Goal: Transaction & Acquisition: Book appointment/travel/reservation

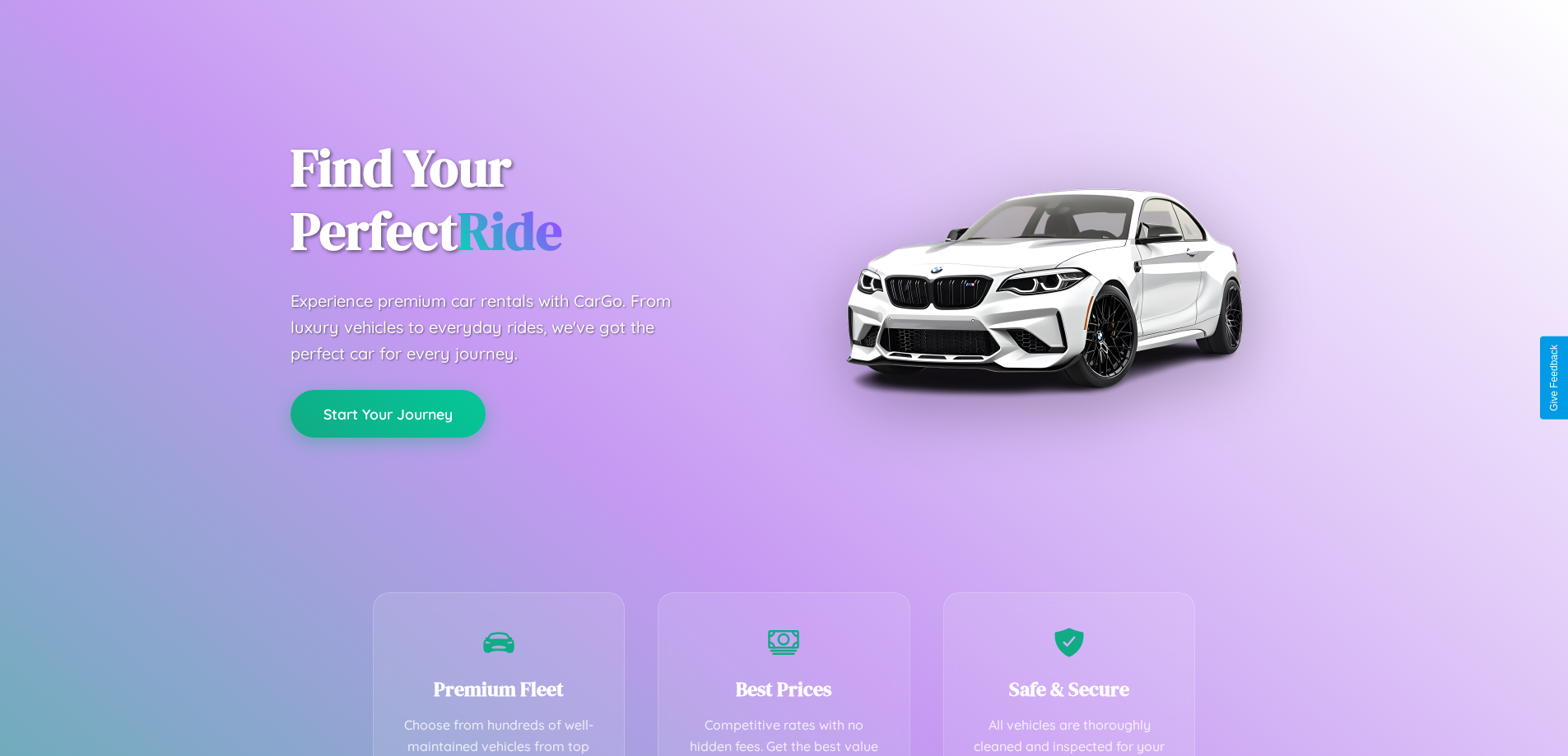
click at [388, 415] on button "Start Your Journey" at bounding box center [388, 414] width 195 height 48
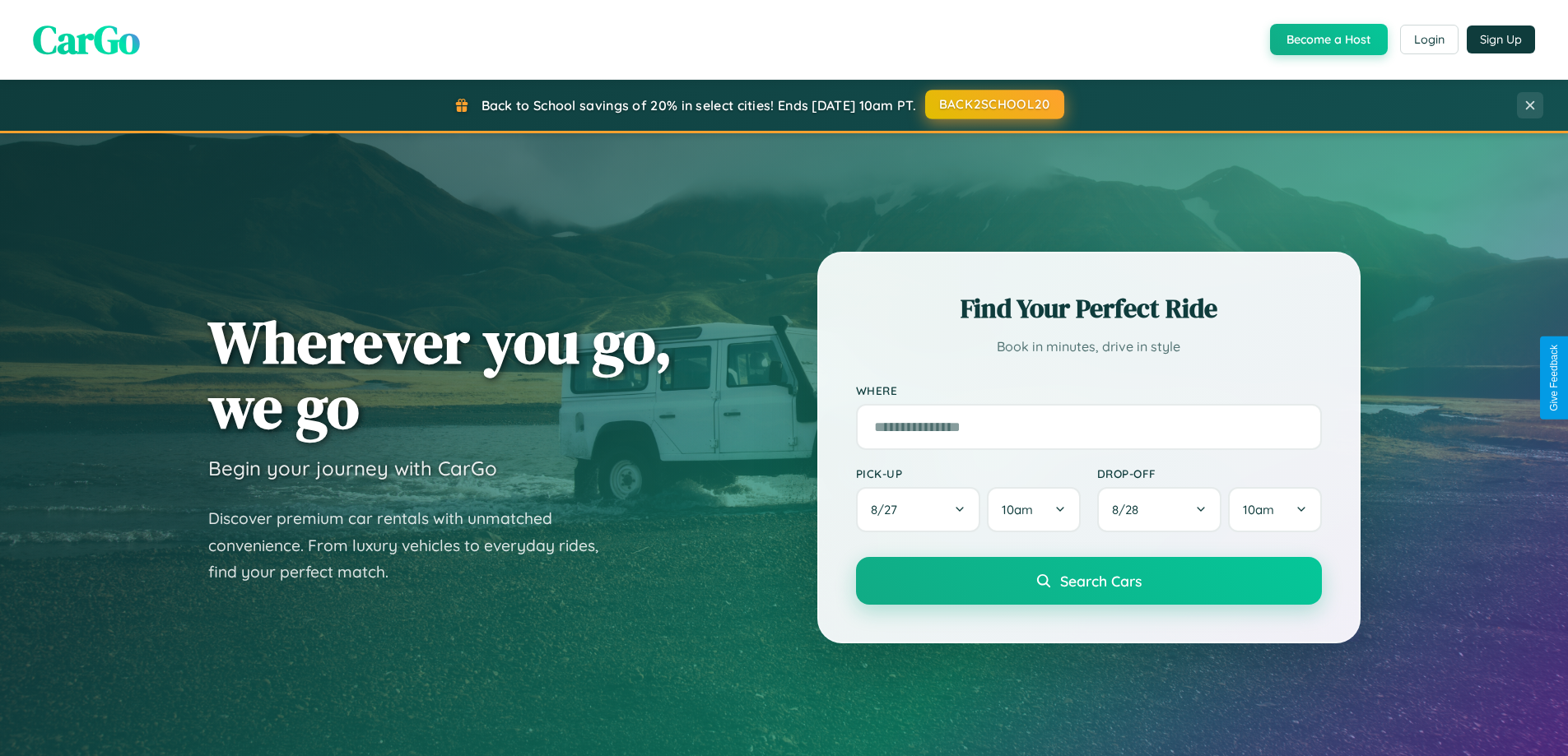
click at [993, 104] on button "BACK2SCHOOL20" at bounding box center [995, 104] width 139 height 30
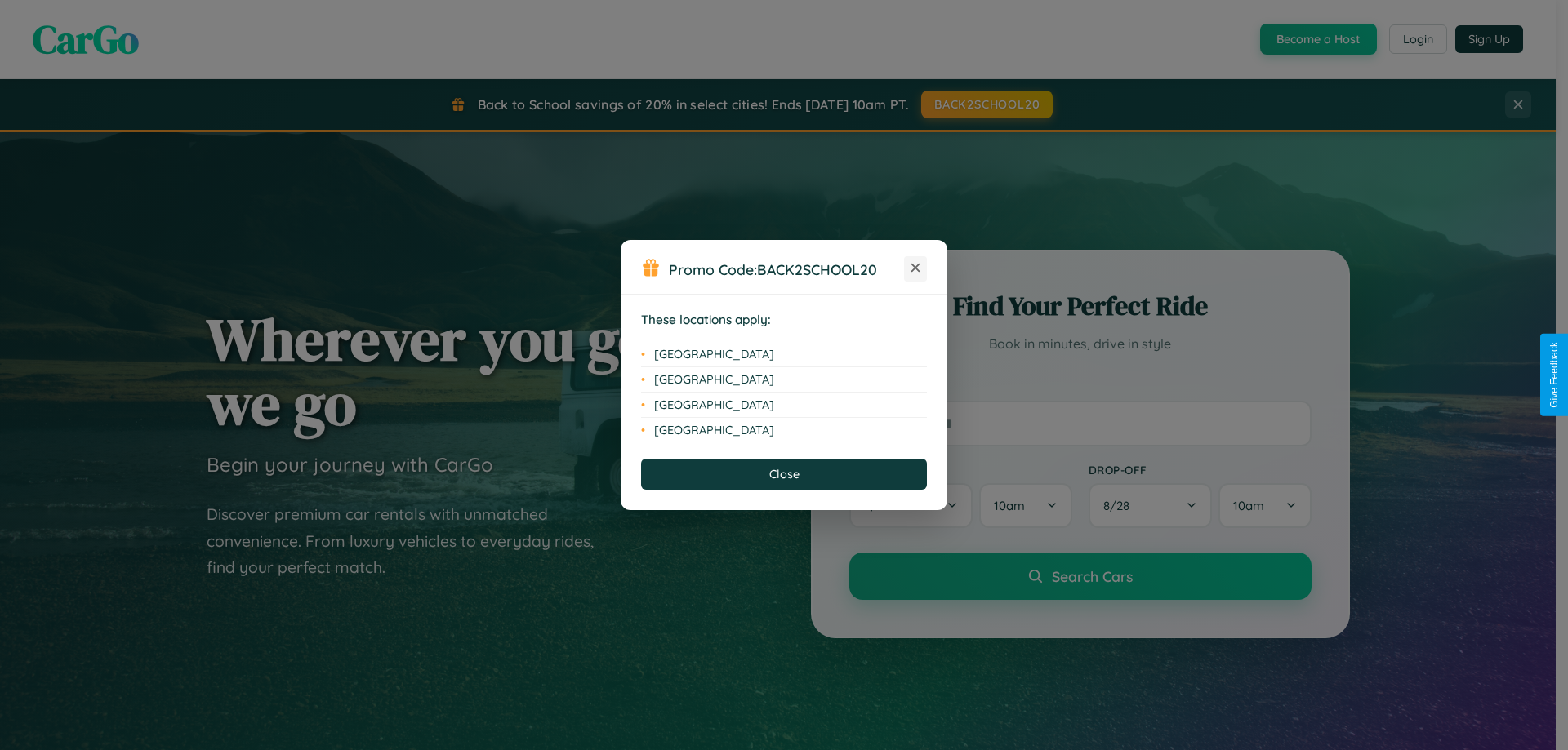
click at [915, 269] on icon at bounding box center [915, 268] width 9 height 9
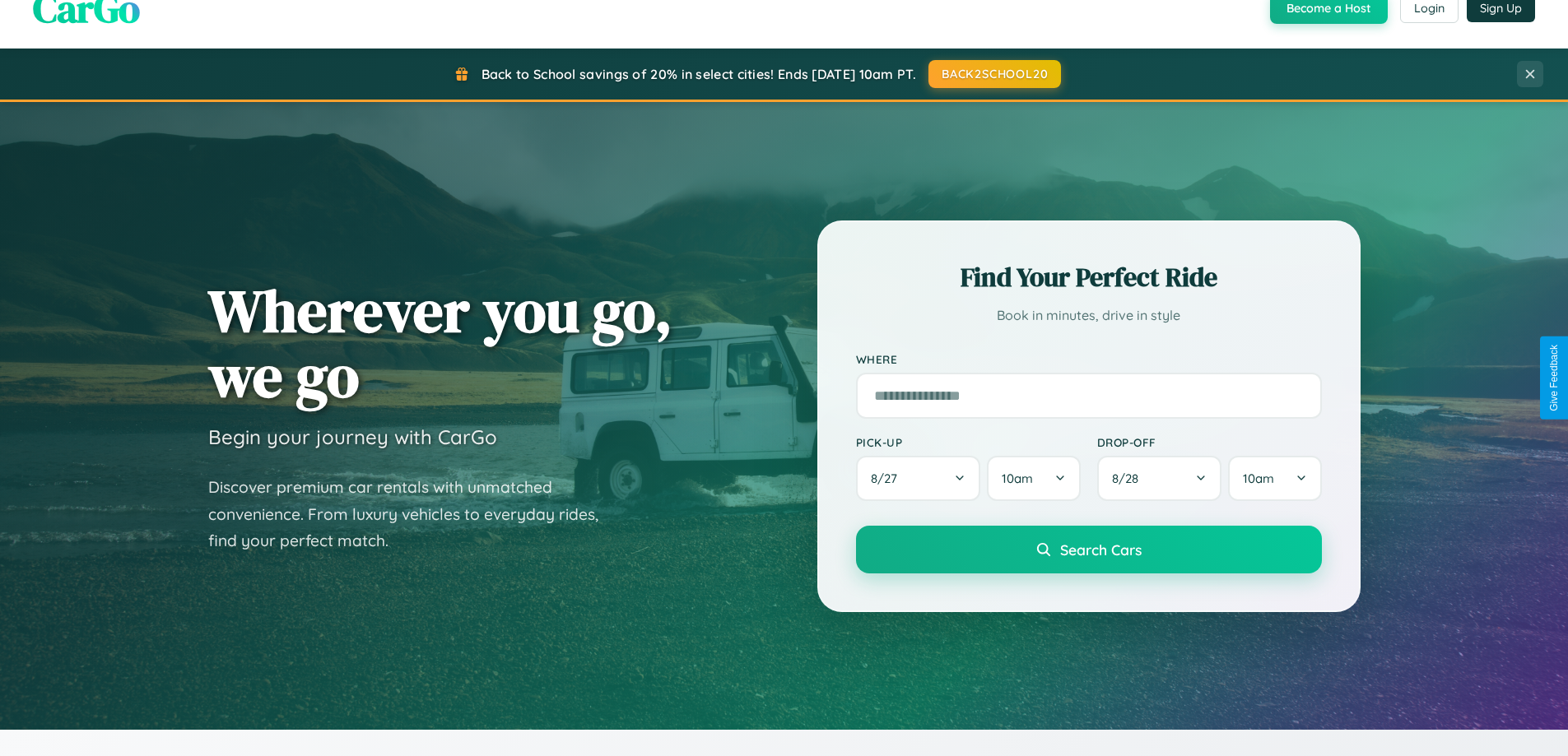
scroll to position [3166, 0]
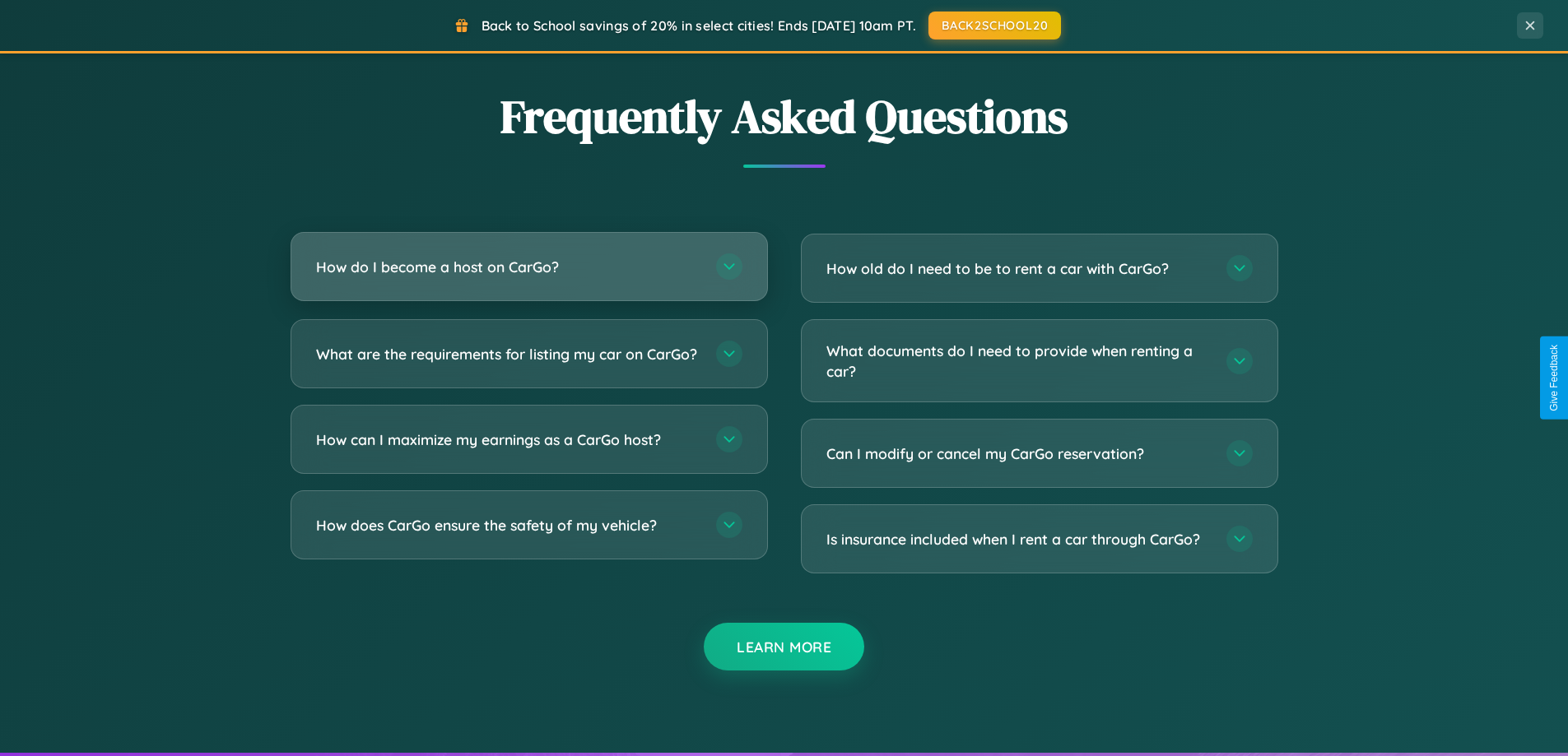
click at [528, 267] on h3 "How do I become a host on CarGo?" at bounding box center [508, 267] width 384 height 21
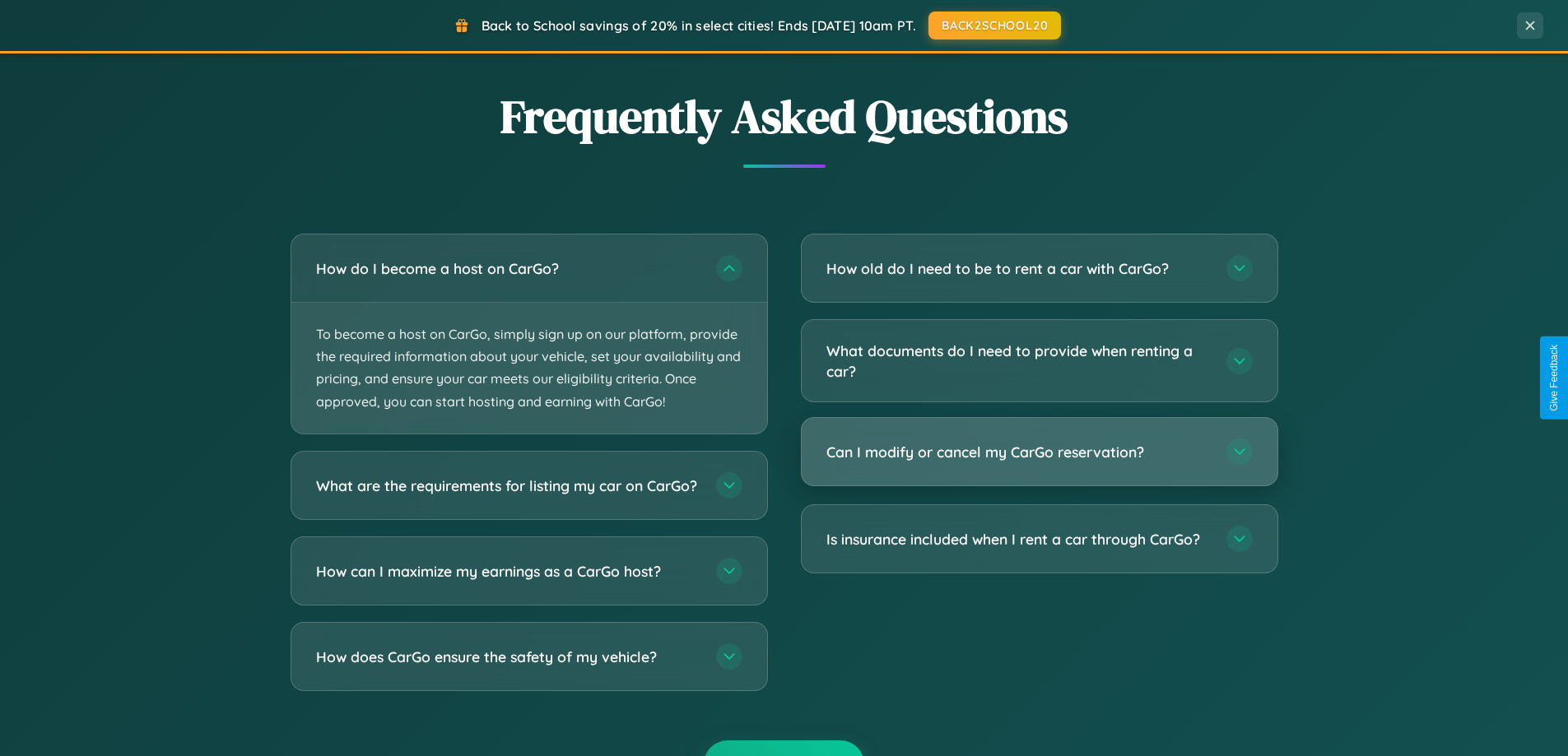
click at [1039, 453] on h3 "Can I modify or cancel my CarGo reservation?" at bounding box center [1018, 452] width 384 height 21
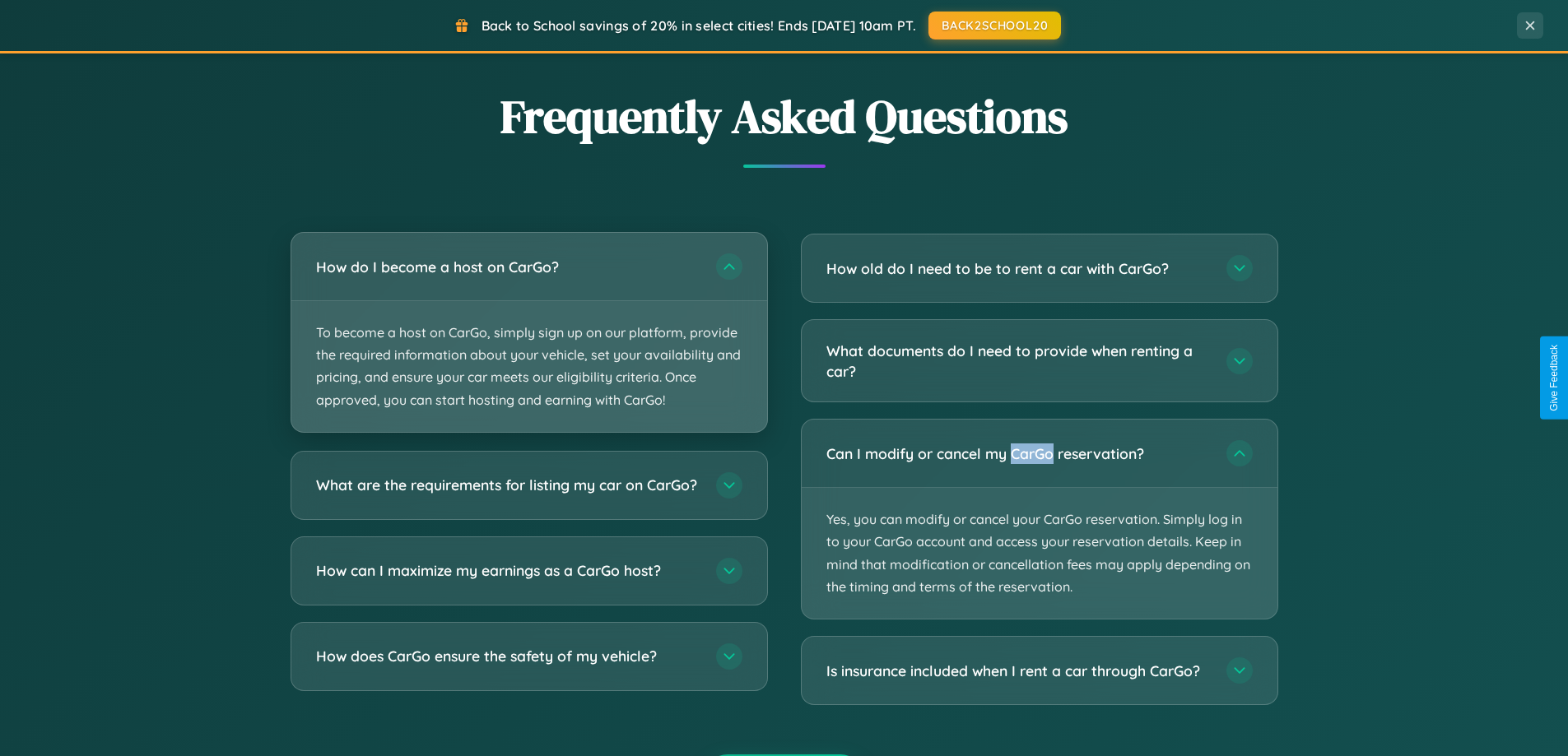
click at [528, 332] on p "To become a host on CarGo, simply sign up on our platform, provide the required…" at bounding box center [529, 367] width 475 height 131
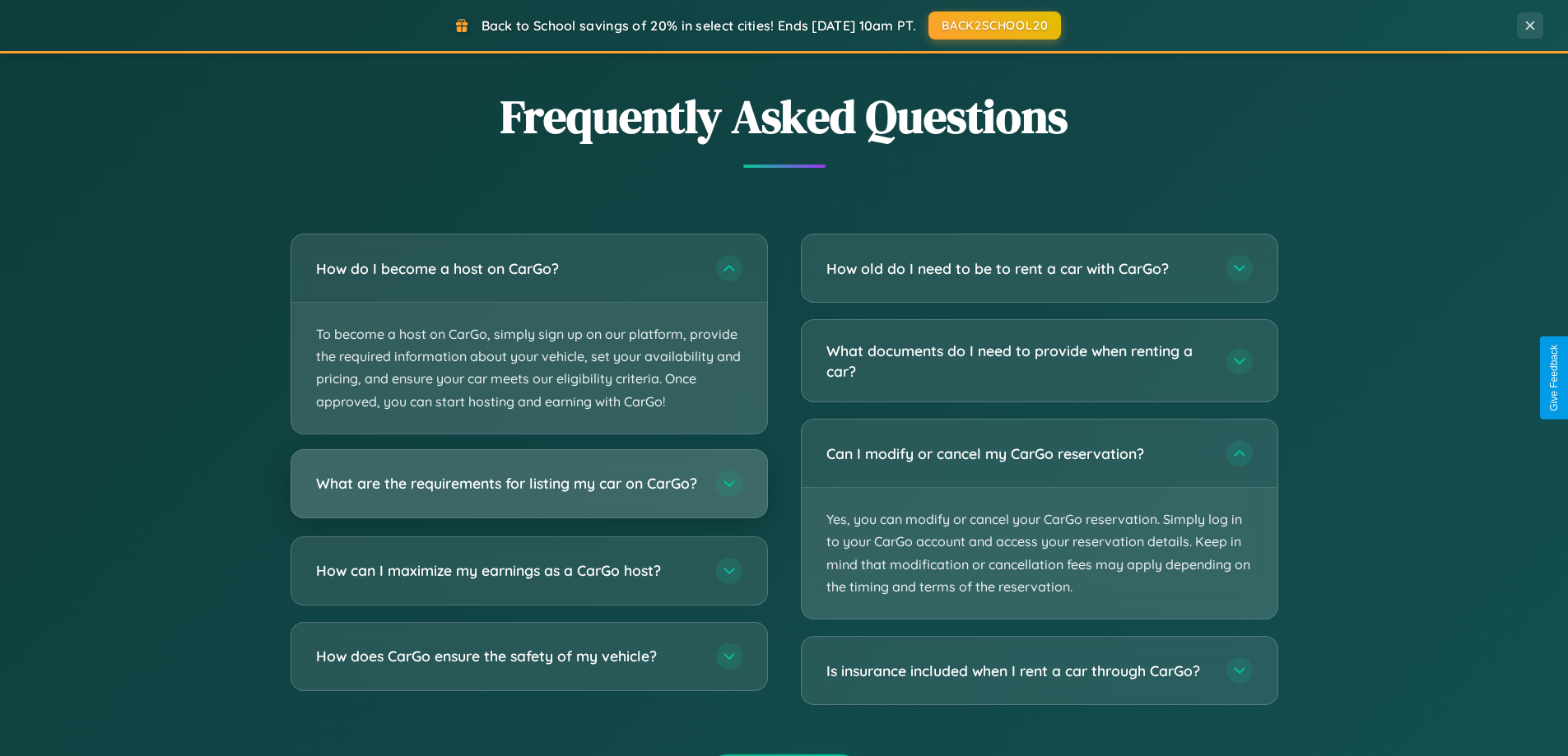
click at [528, 491] on h3 "What are the requirements for listing my car on CarGo?" at bounding box center [508, 483] width 384 height 21
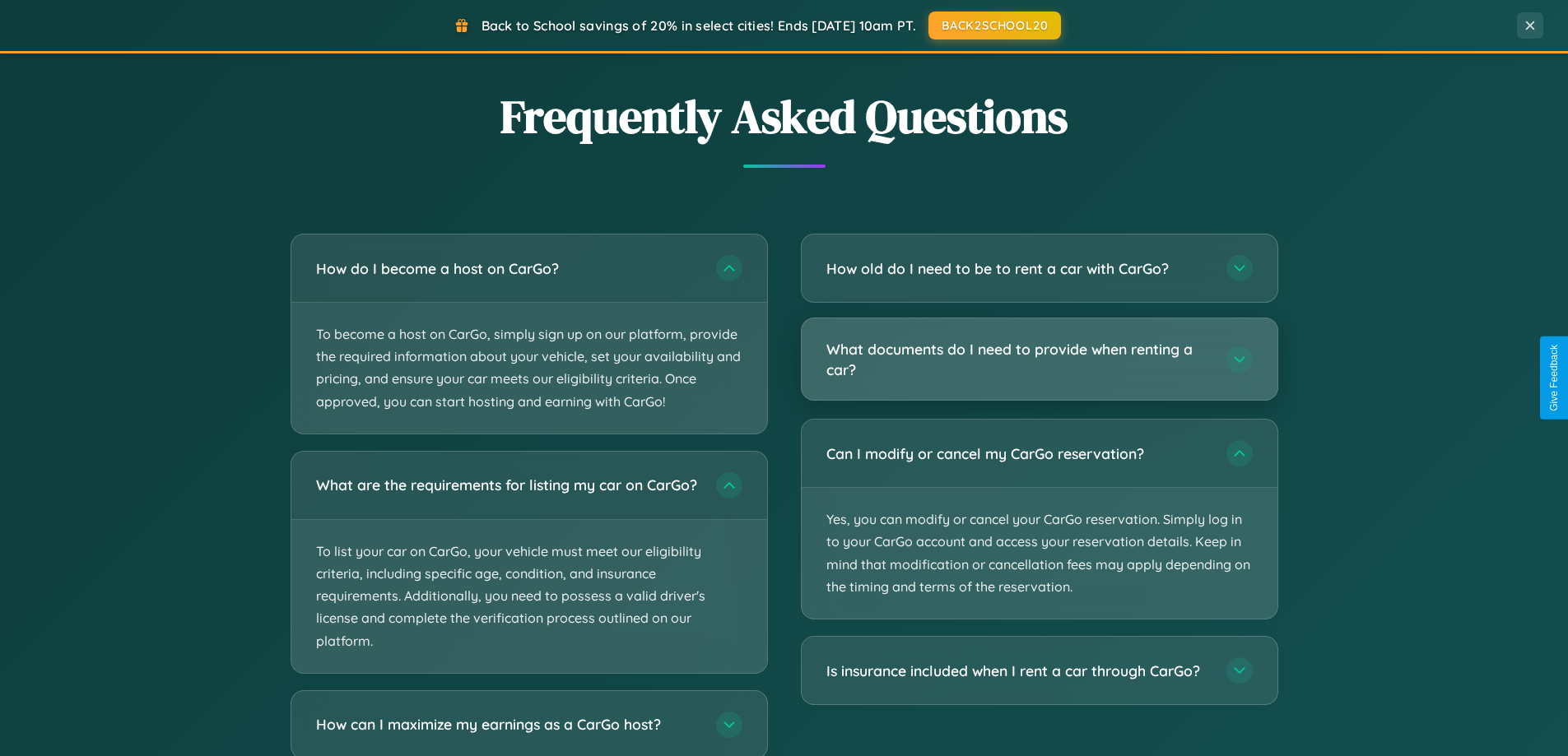
click at [1039, 359] on h3 "What documents do I need to provide when renting a car?" at bounding box center [1018, 359] width 384 height 41
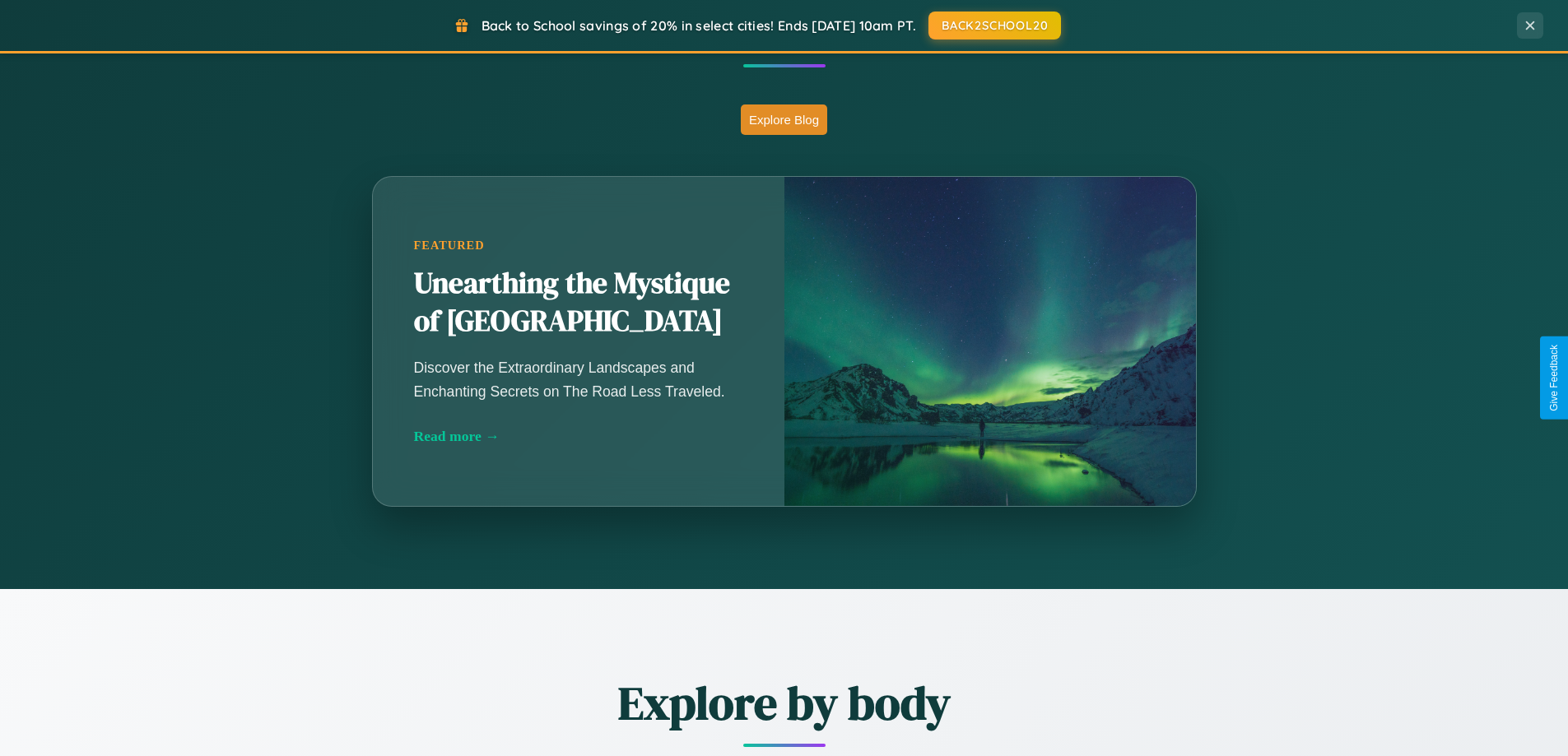
scroll to position [49, 0]
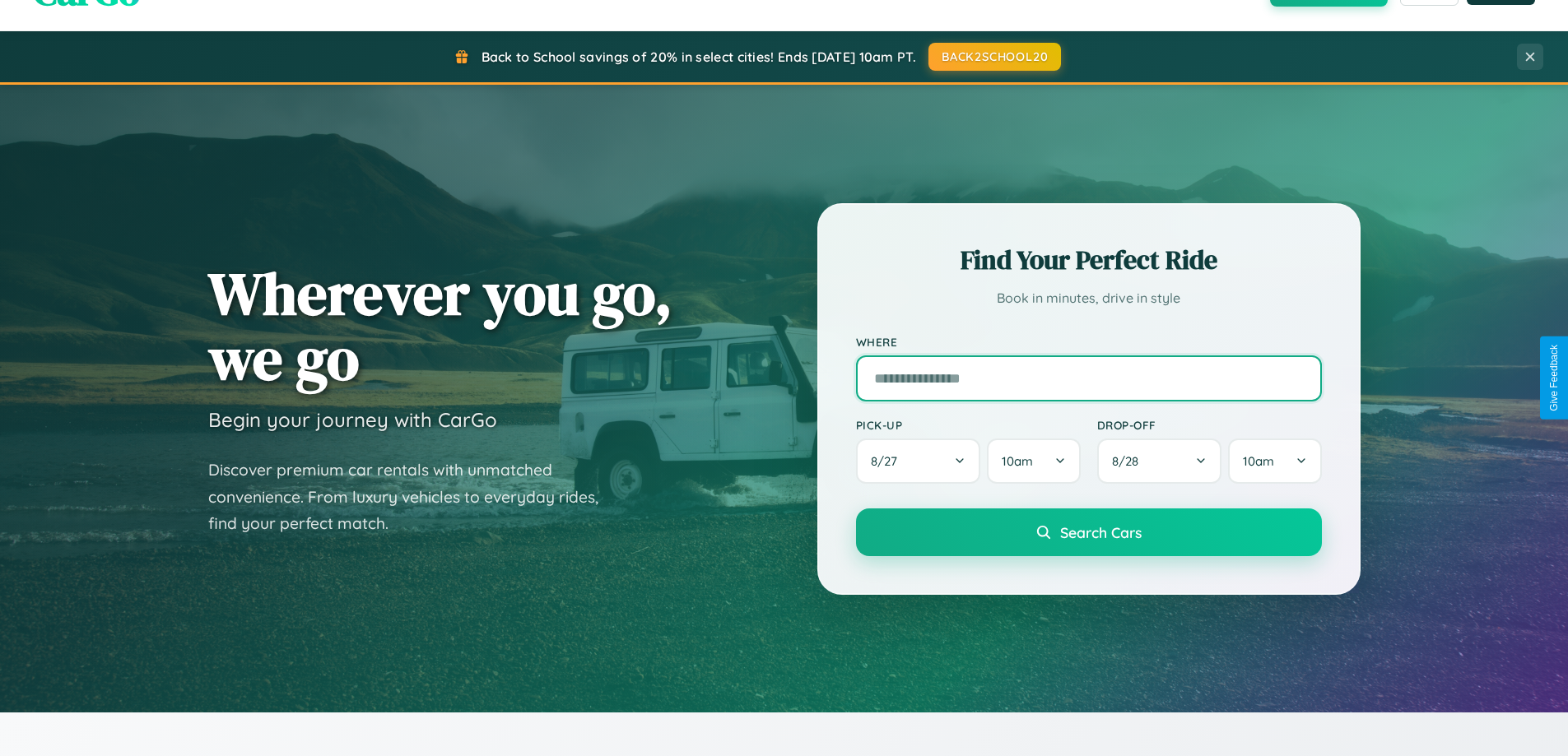
click at [1088, 378] on input "text" at bounding box center [1088, 378] width 466 height 46
type input "**********"
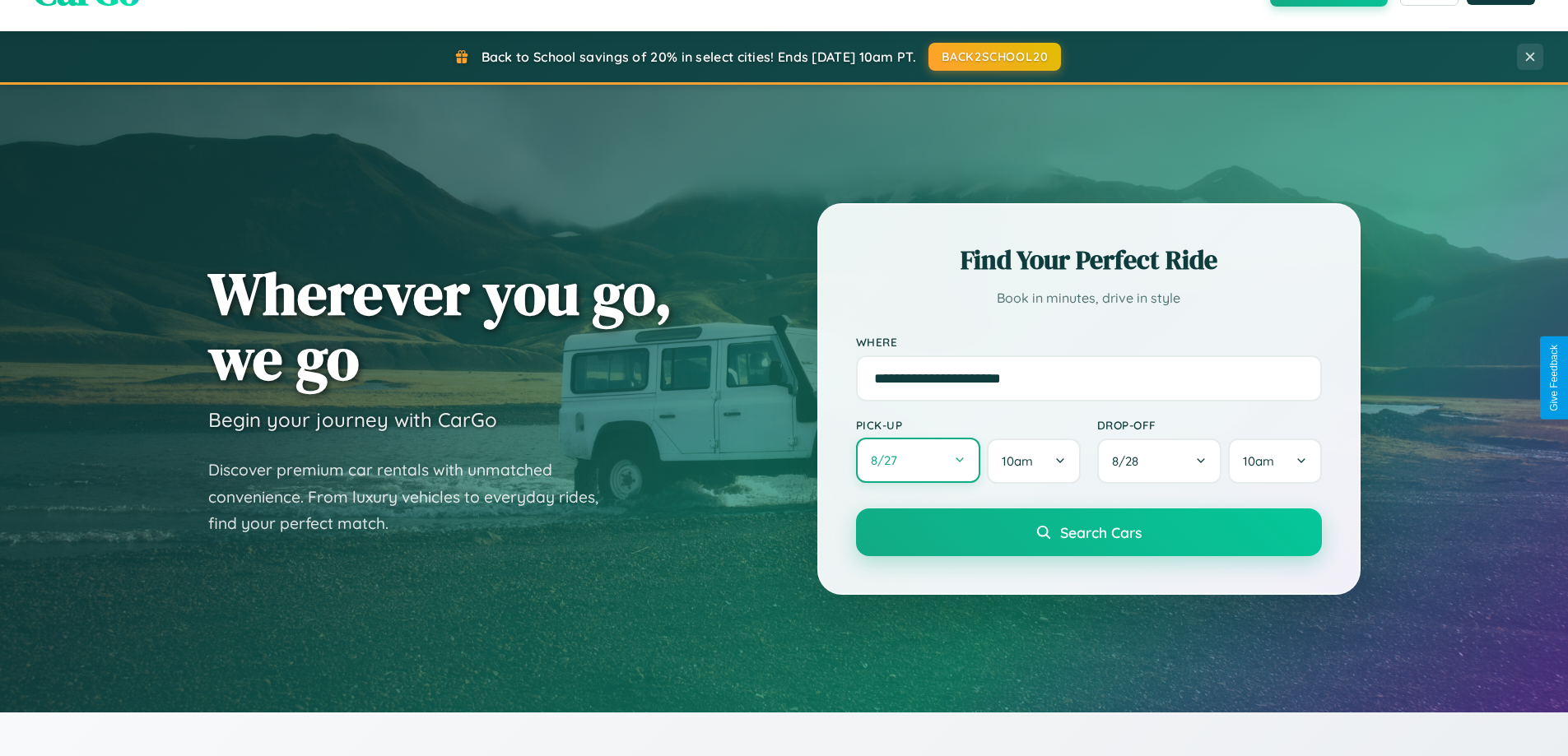
click at [918, 460] on button "8 / 27" at bounding box center [918, 460] width 125 height 46
select select "*"
select select "****"
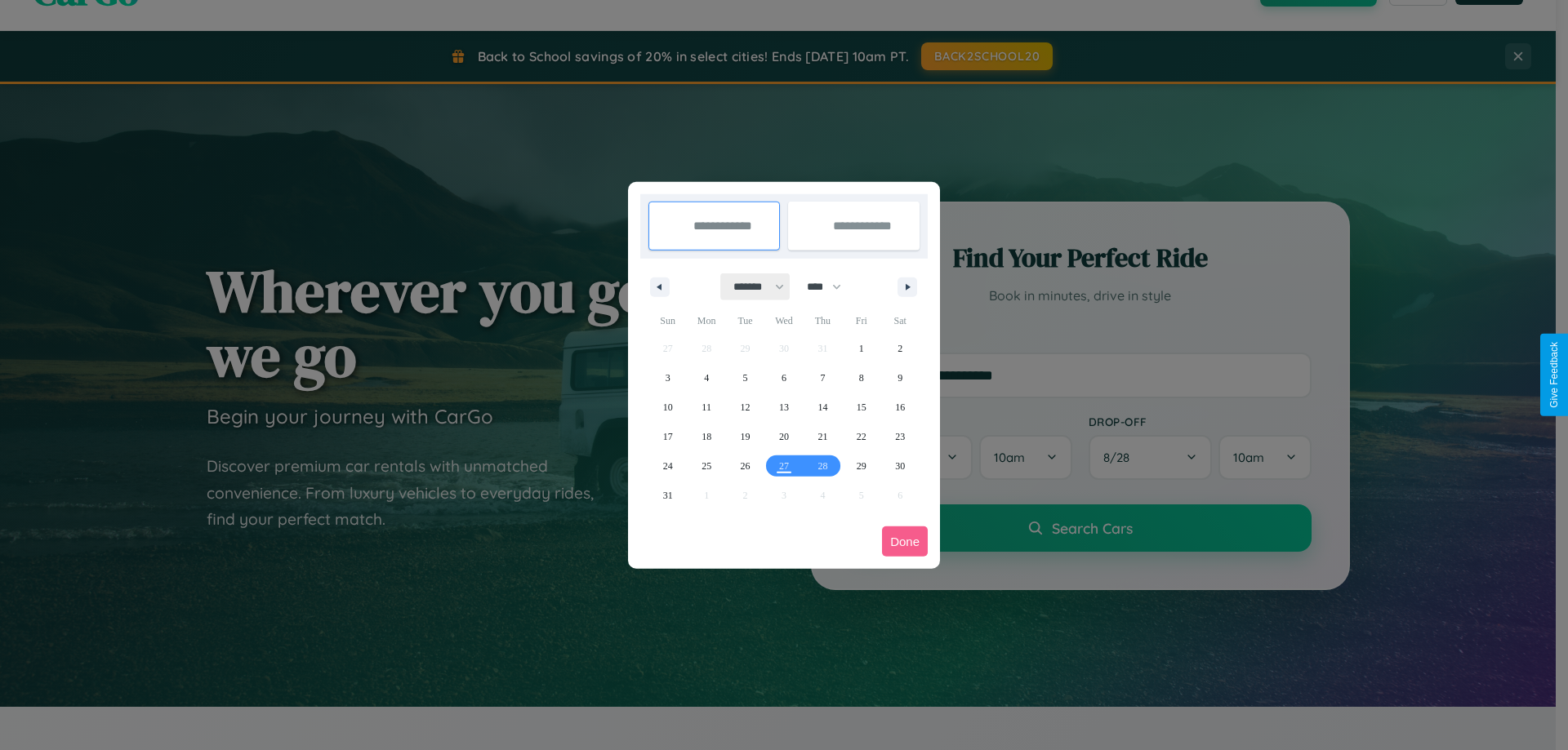
drag, startPoint x: 751, startPoint y: 287, endPoint x: 784, endPoint y: 327, distance: 51.9
click at [751, 287] on select "******* ******** ***** ***** *** **** **** ****** ********* ******* ******** **…" at bounding box center [755, 287] width 69 height 27
select select "*"
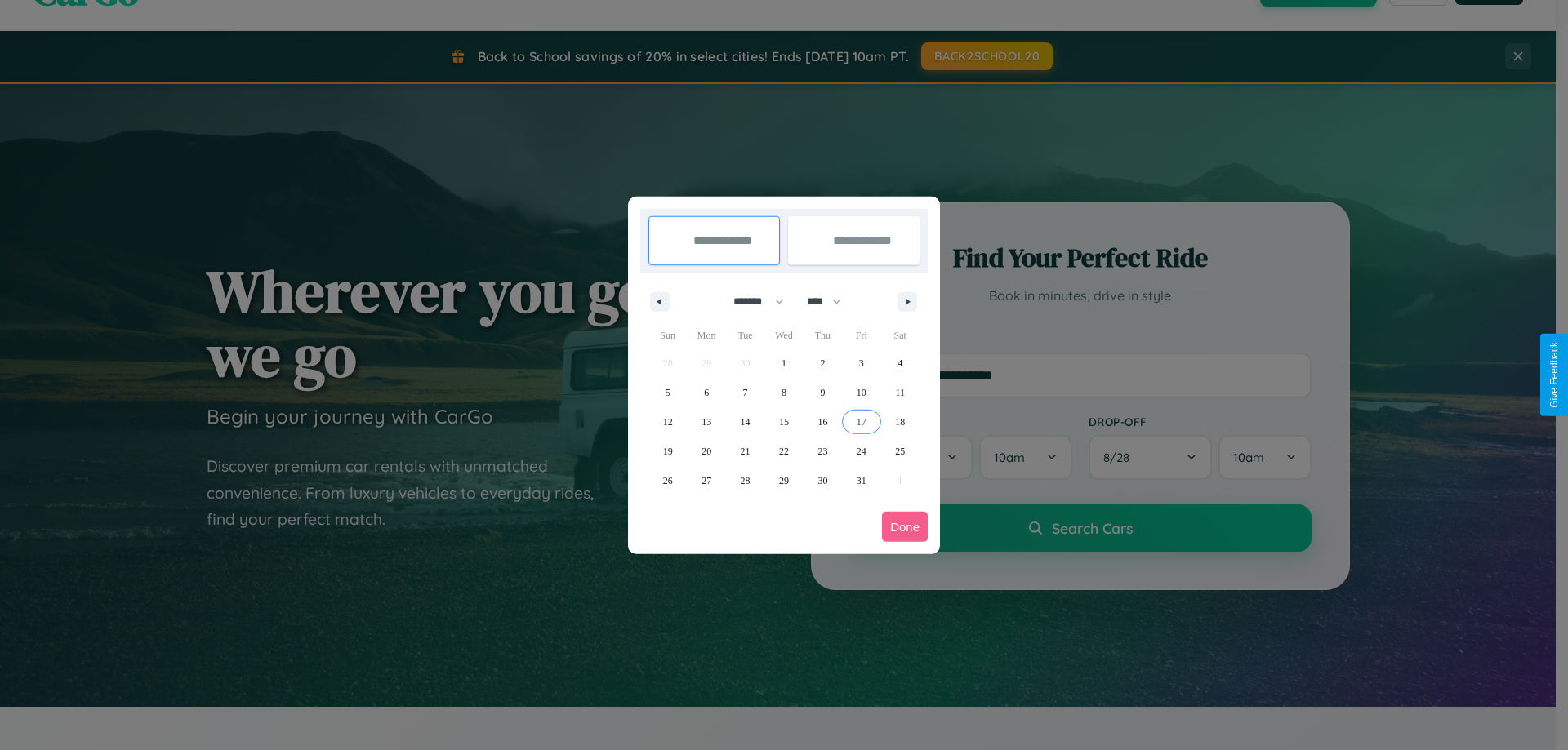
click at [860, 421] on span "17" at bounding box center [861, 422] width 10 height 30
type input "**********"
click at [706, 480] on span "27" at bounding box center [706, 481] width 10 height 30
type input "**********"
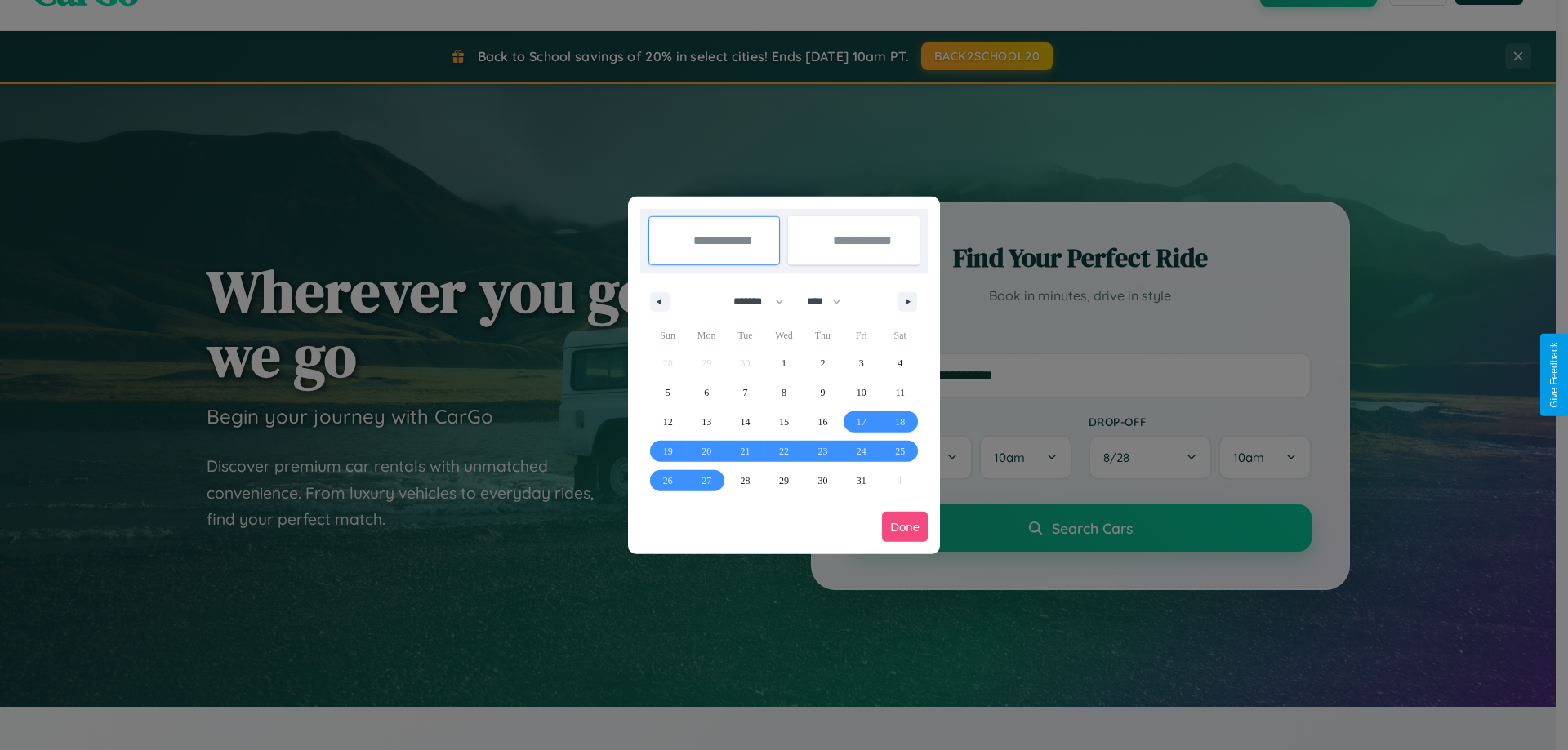
click at [905, 527] on button "Done" at bounding box center [905, 527] width 46 height 30
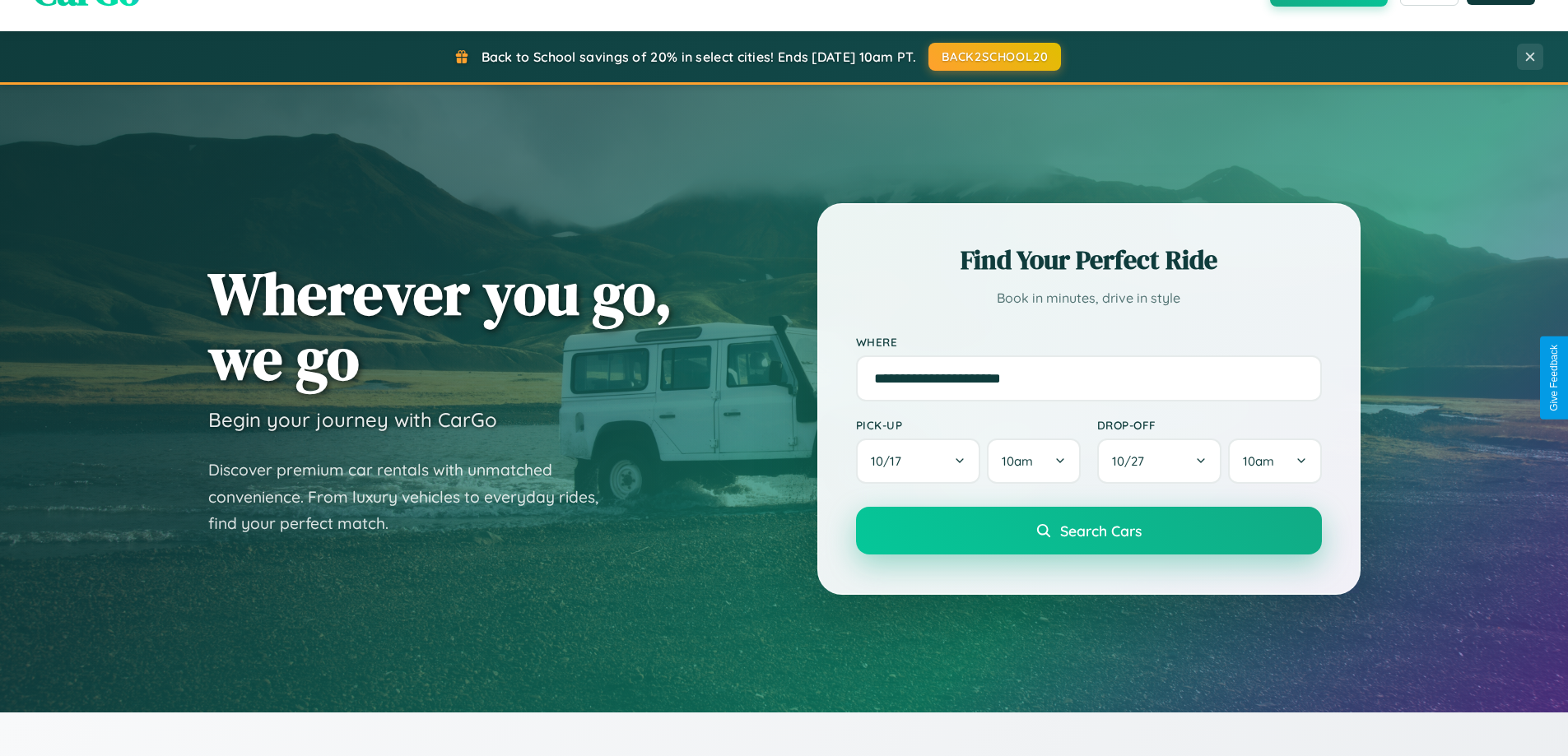
click at [1088, 531] on span "Search Cars" at bounding box center [1101, 531] width 81 height 18
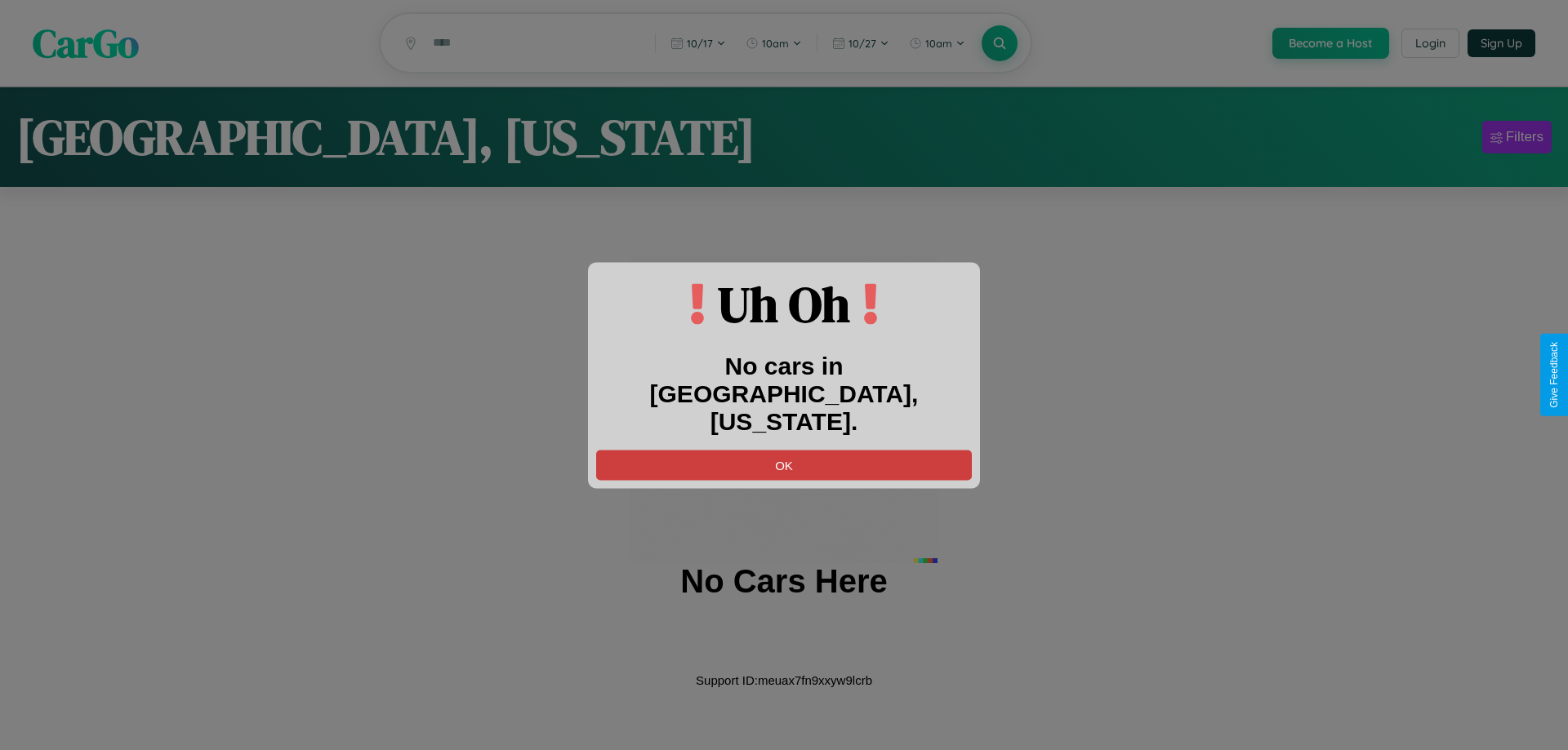
click at [784, 450] on button "OK" at bounding box center [783, 464] width 376 height 30
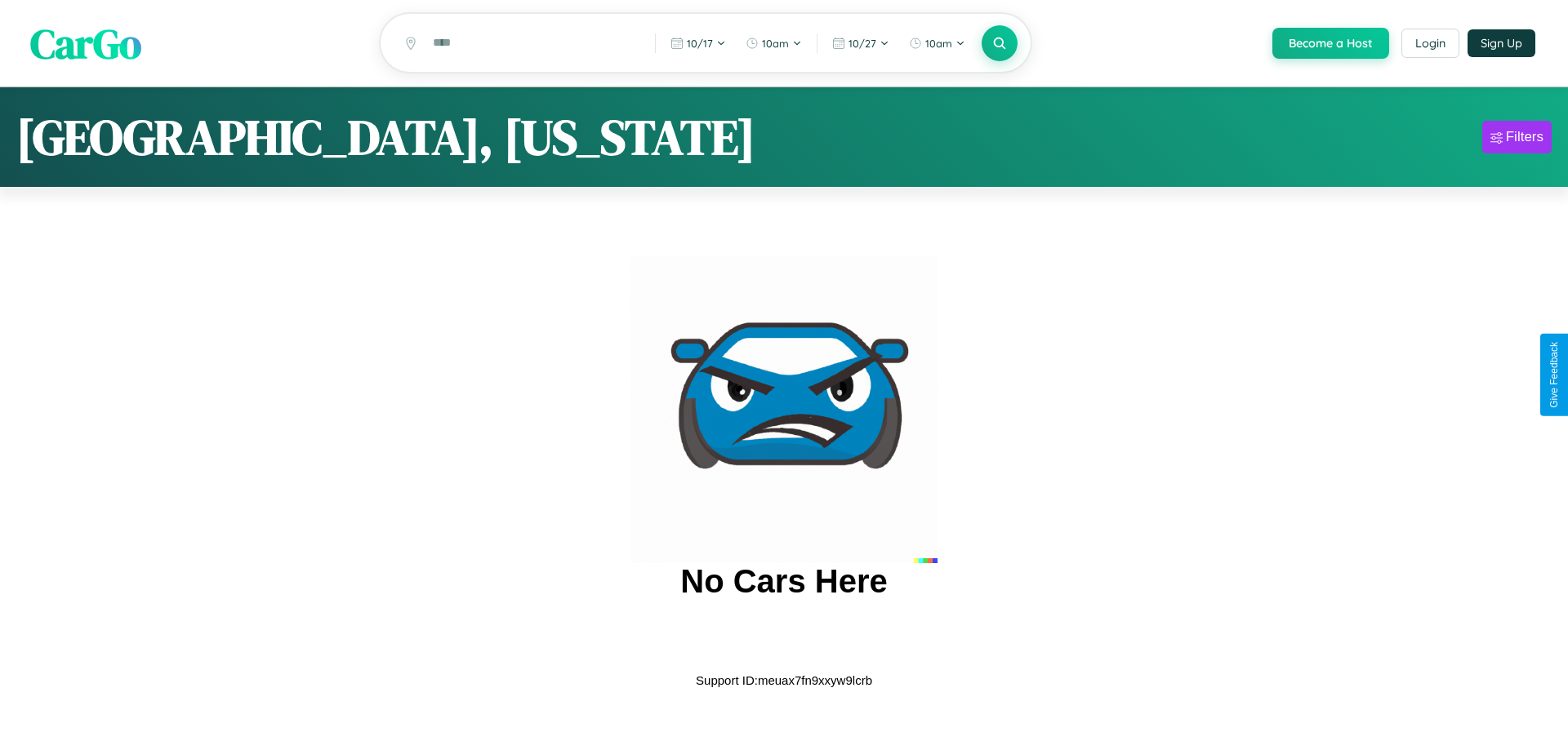
click at [85, 44] on span "CarGo" at bounding box center [85, 43] width 111 height 57
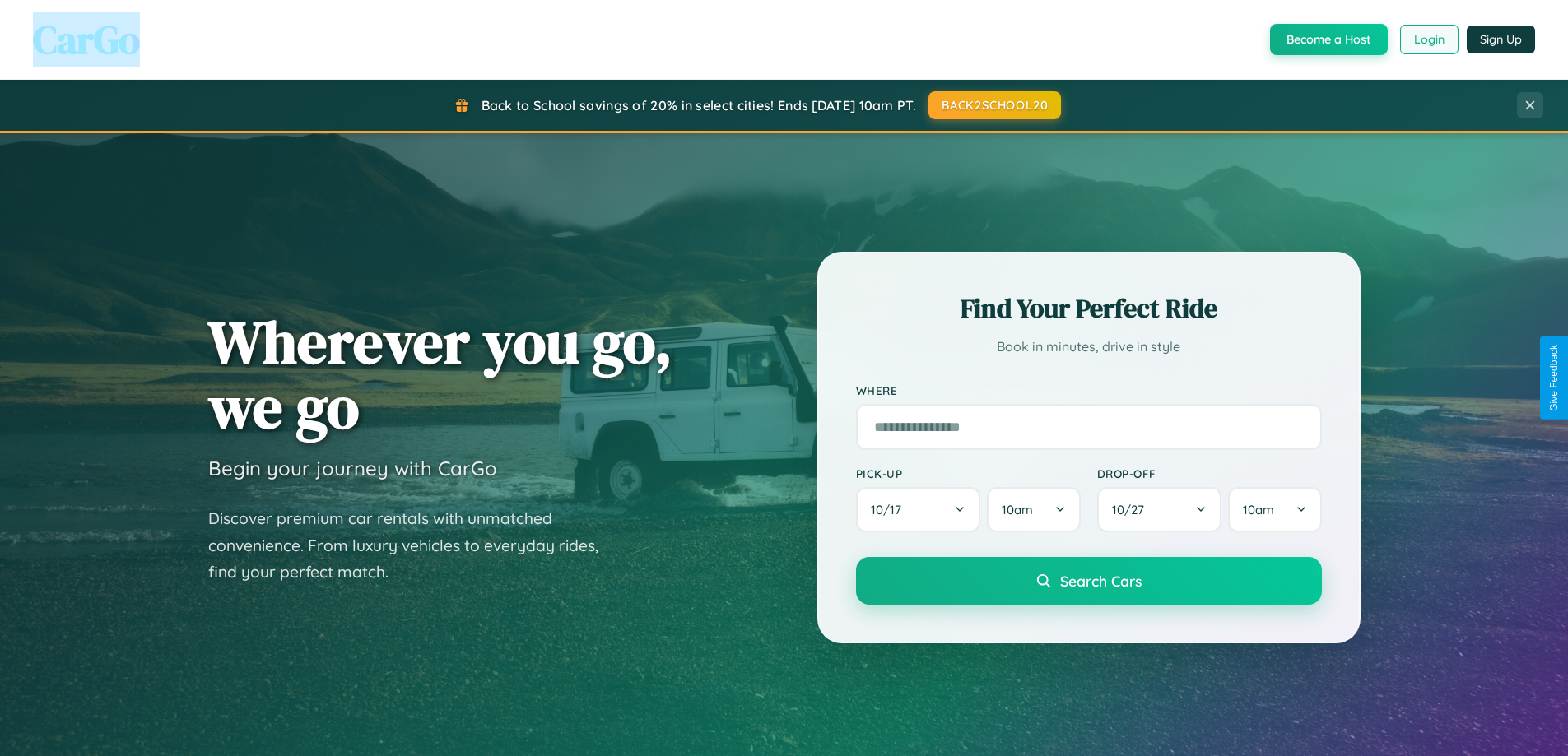
click at [1428, 40] on button "Login" at bounding box center [1429, 40] width 59 height 30
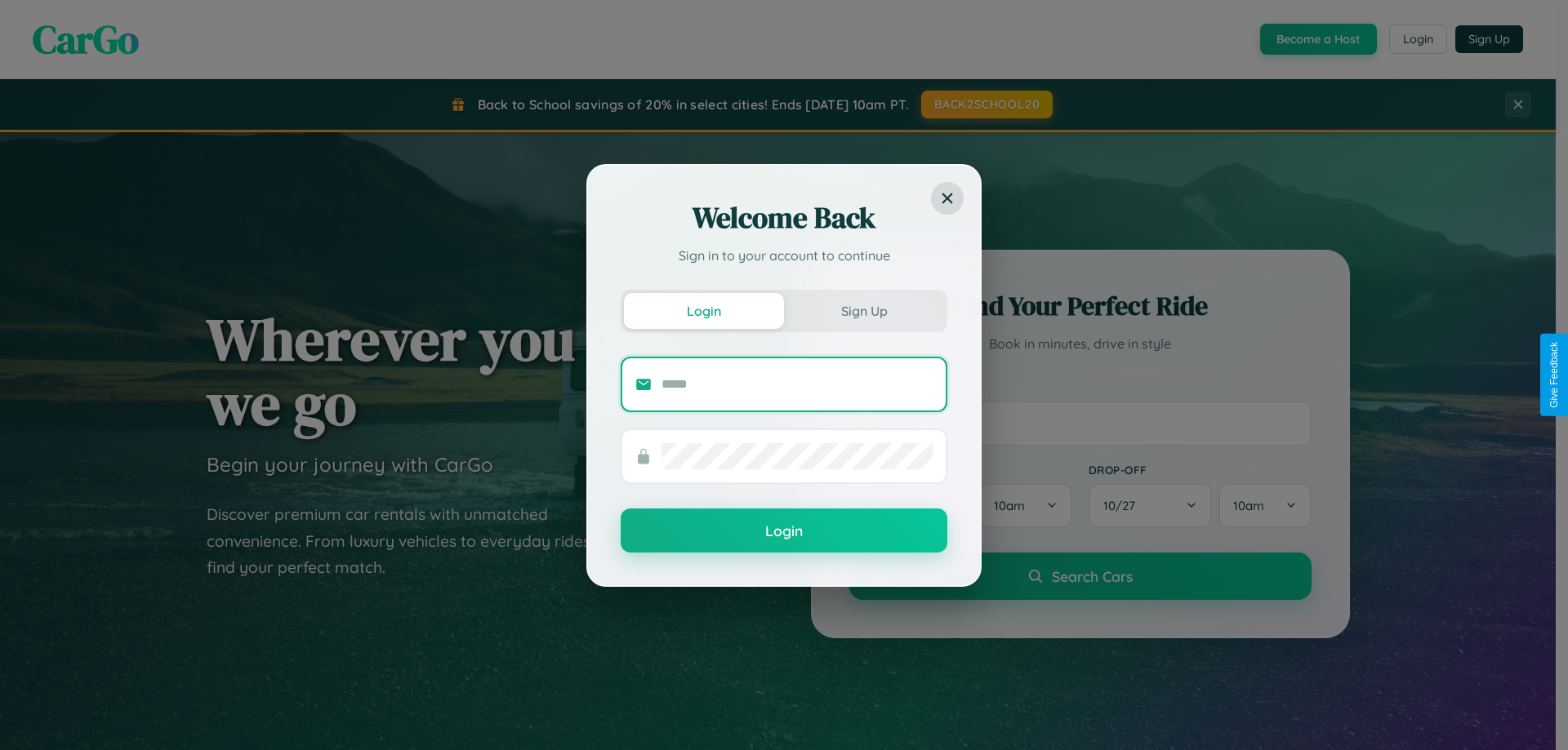
click at [797, 384] on input "text" at bounding box center [797, 384] width 271 height 26
type input "**********"
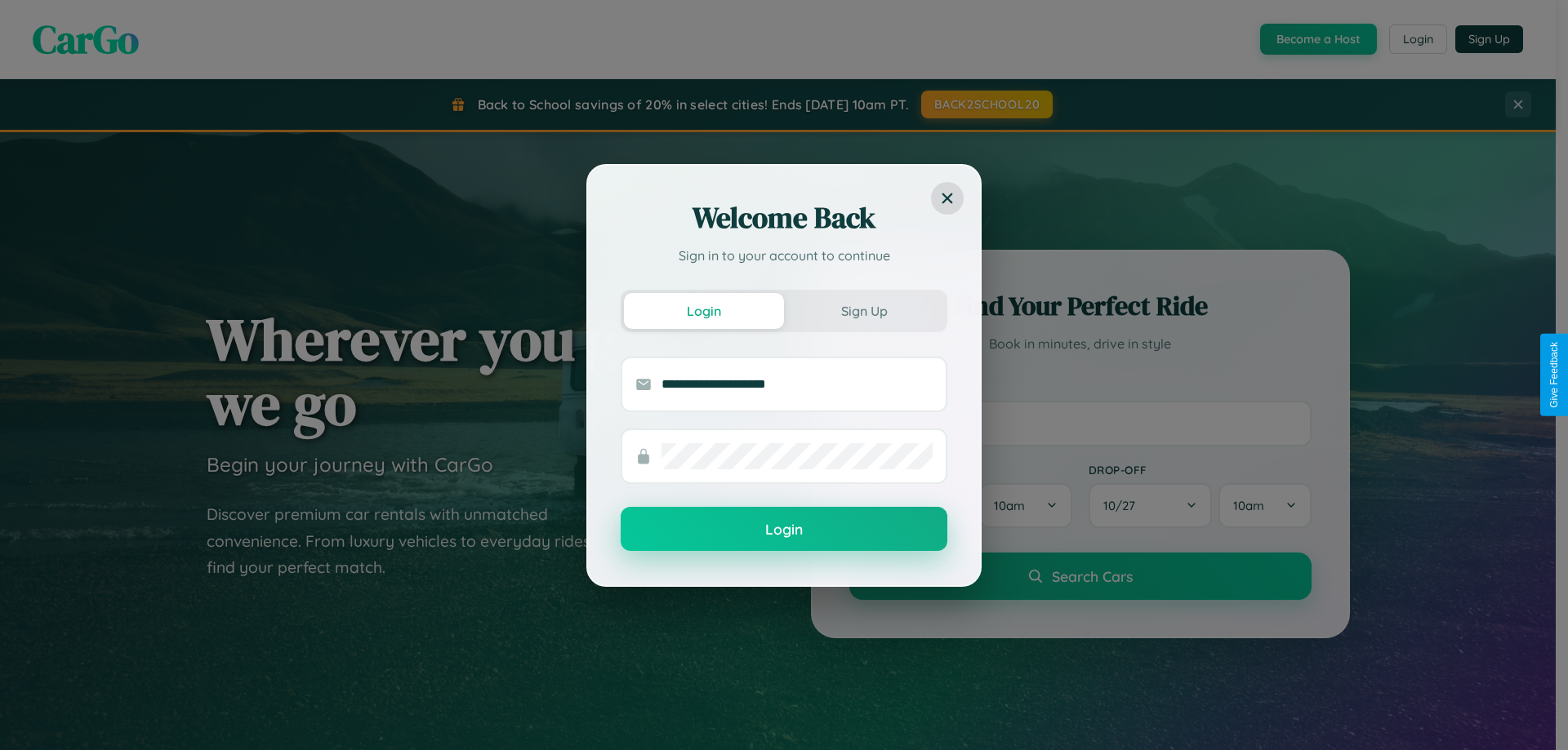
click at [784, 530] on button "Login" at bounding box center [783, 529] width 326 height 44
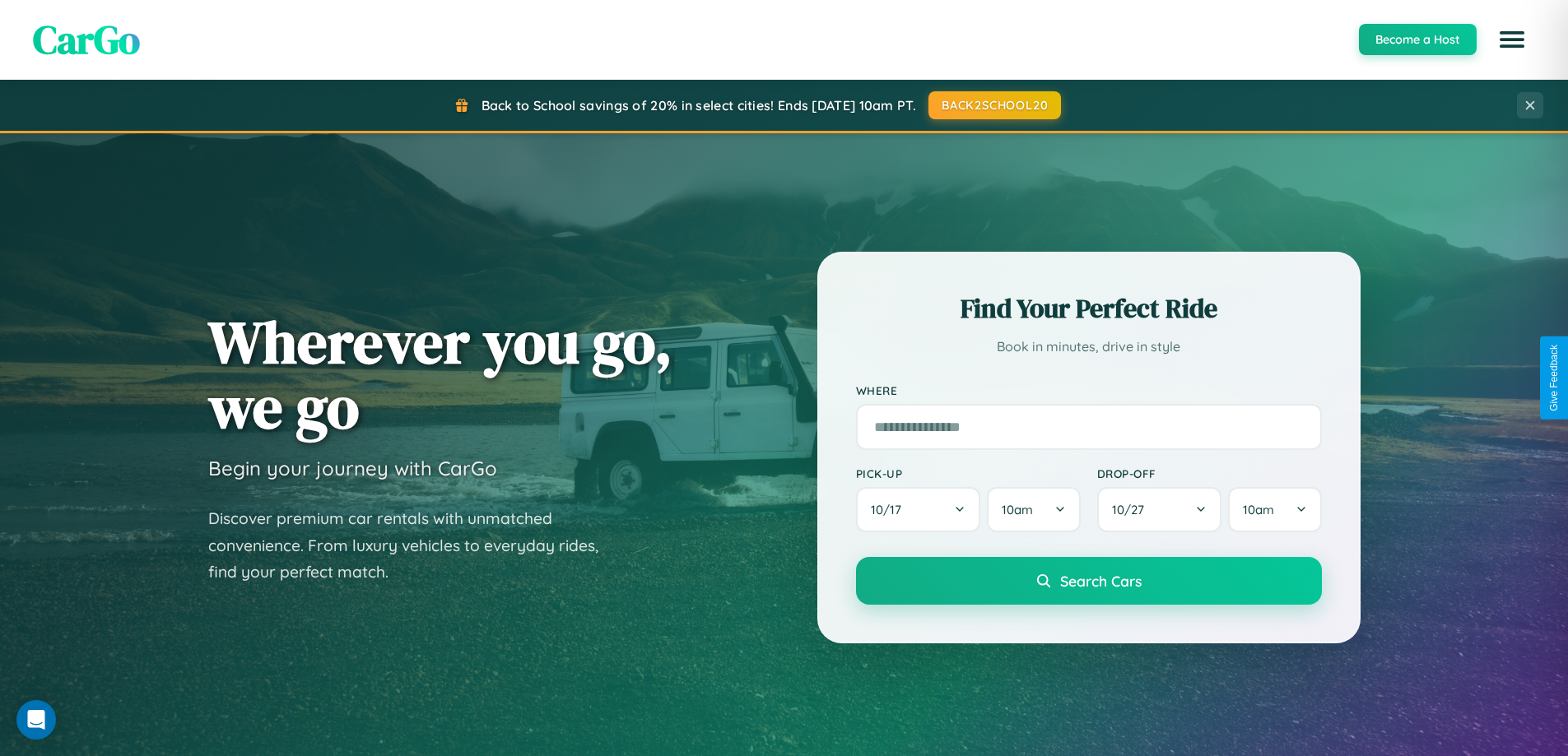
scroll to position [709, 0]
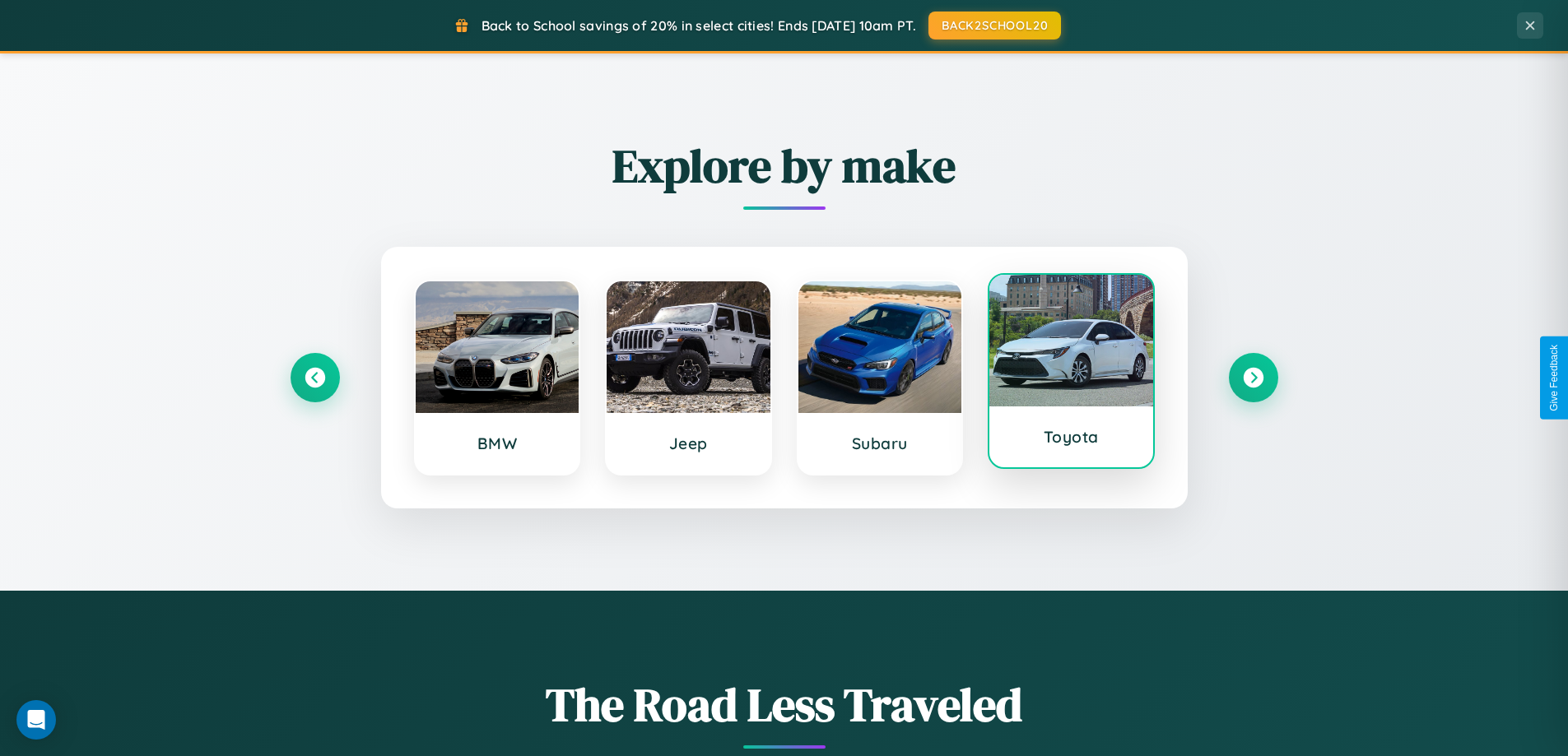
click at [1071, 375] on div at bounding box center [1071, 340] width 164 height 132
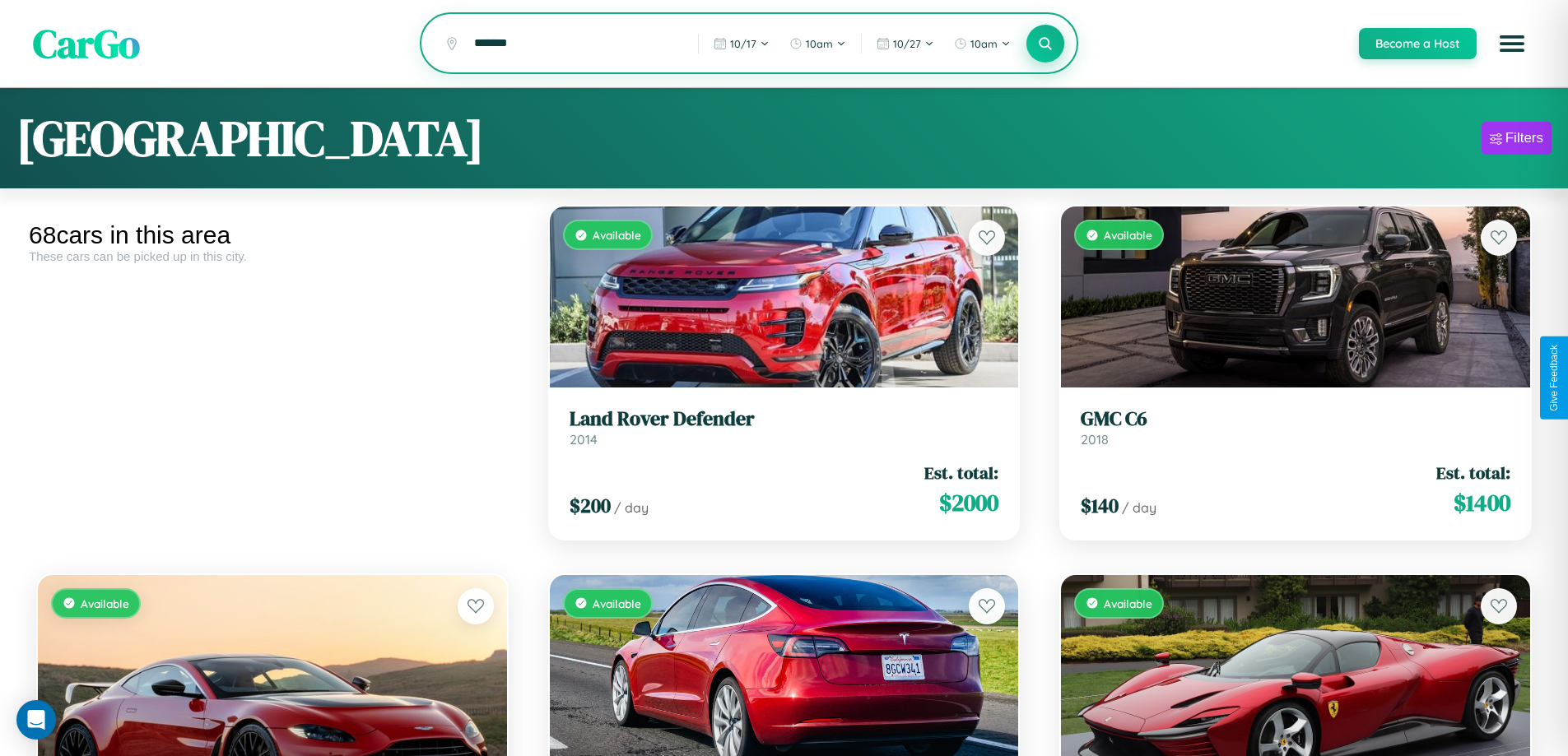
click at [1045, 45] on icon at bounding box center [1045, 43] width 16 height 16
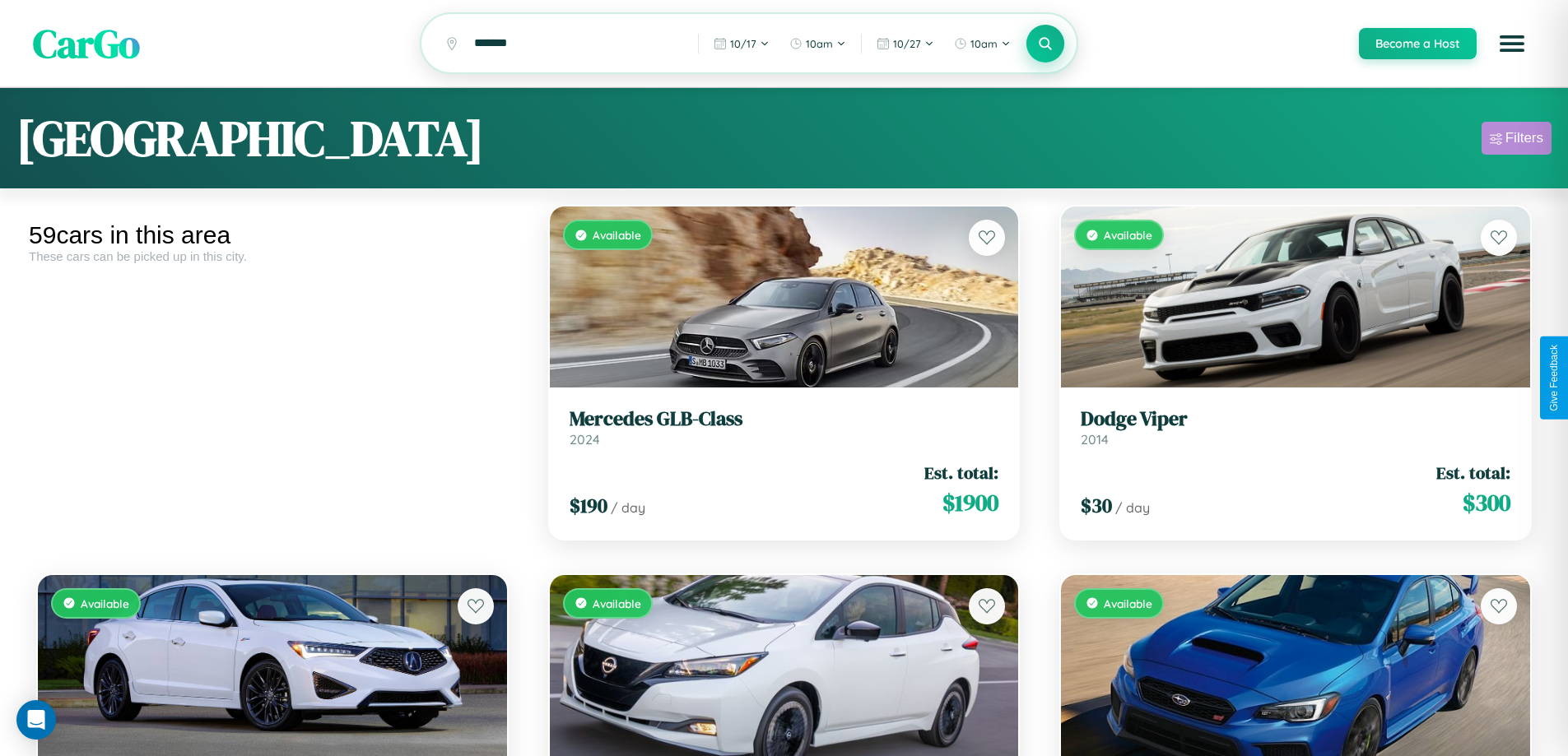
click at [1516, 141] on div "Filters" at bounding box center [1524, 138] width 38 height 17
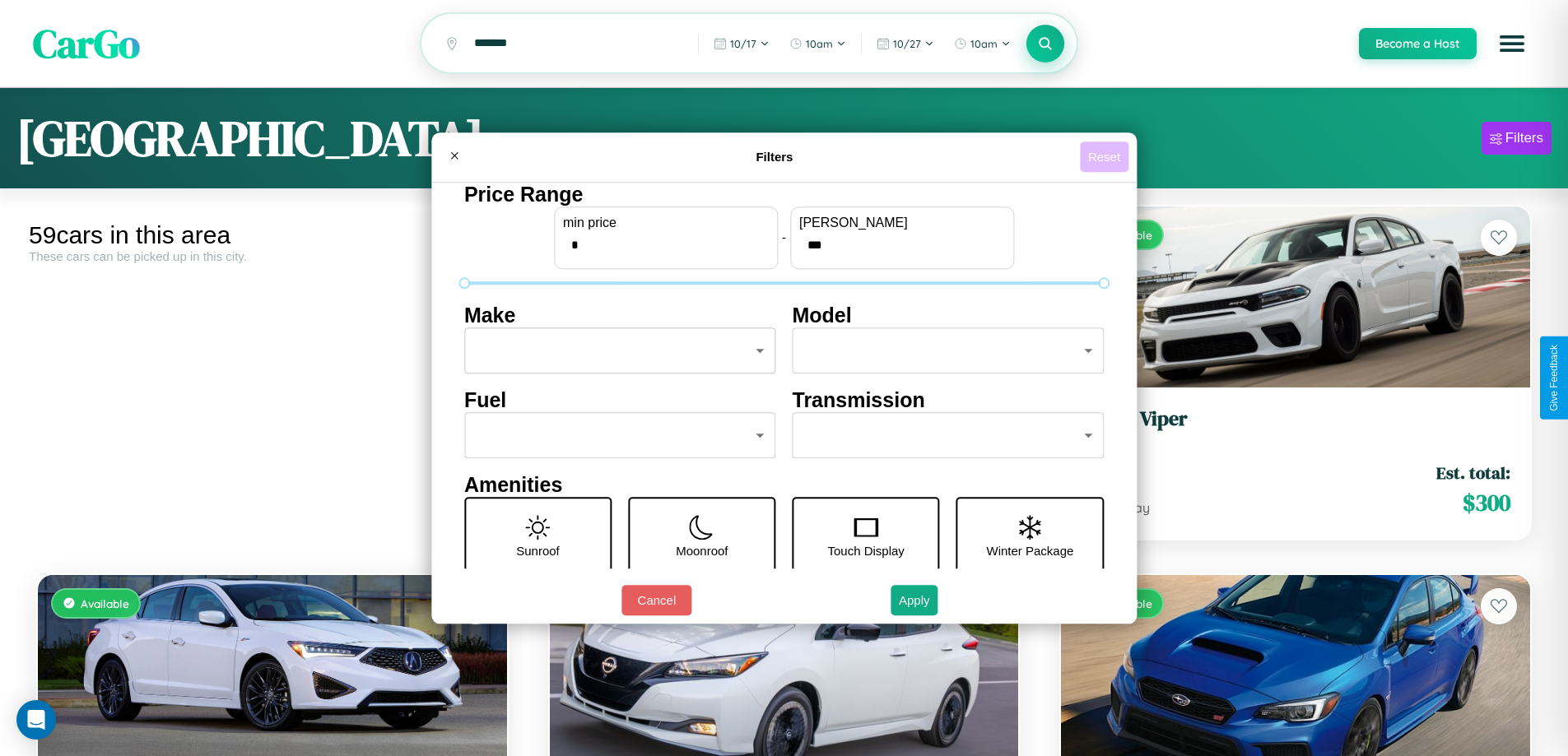
click at [1106, 156] on button "Reset" at bounding box center [1104, 156] width 49 height 31
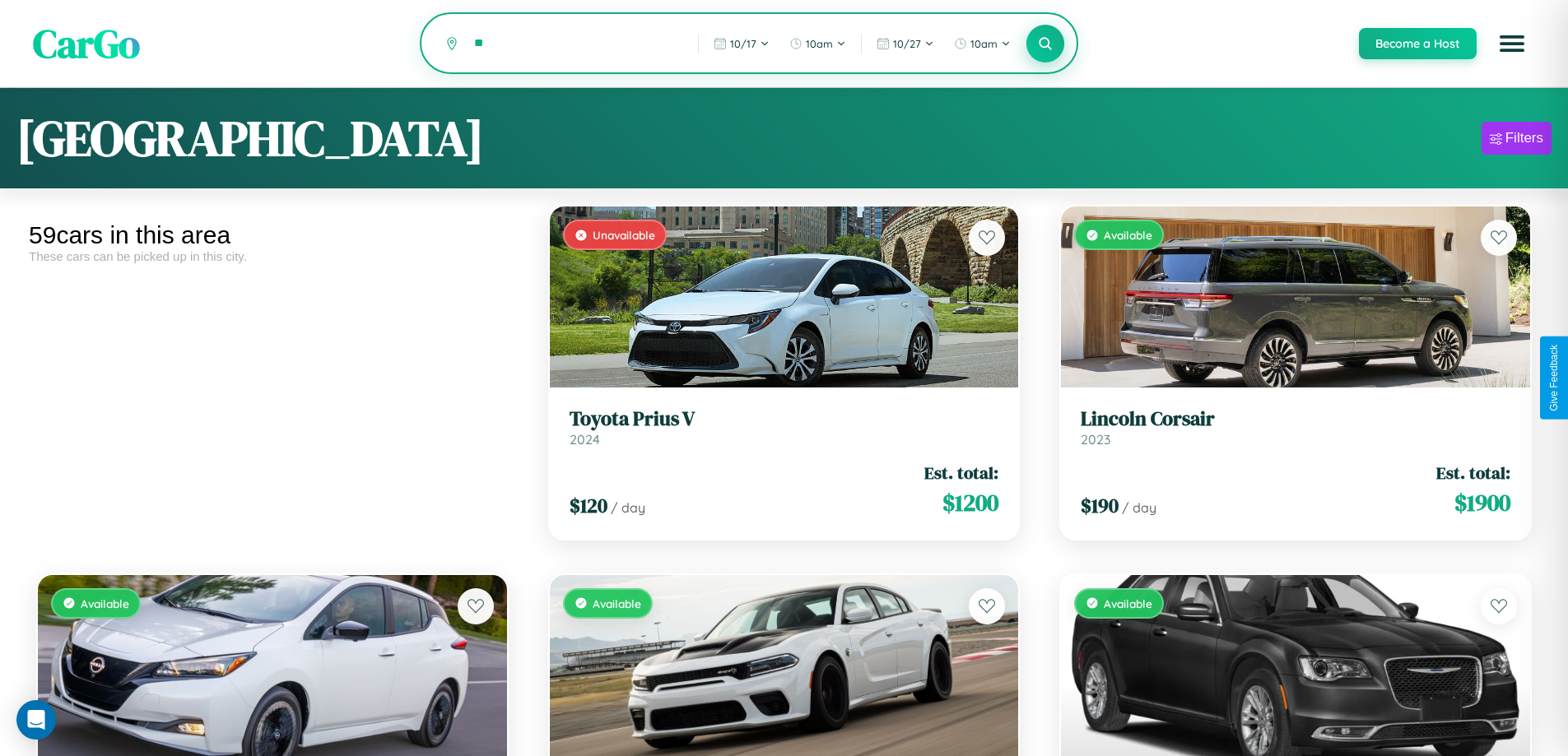
type input "*"
type input "*******"
click at [1045, 45] on icon at bounding box center [1045, 43] width 16 height 16
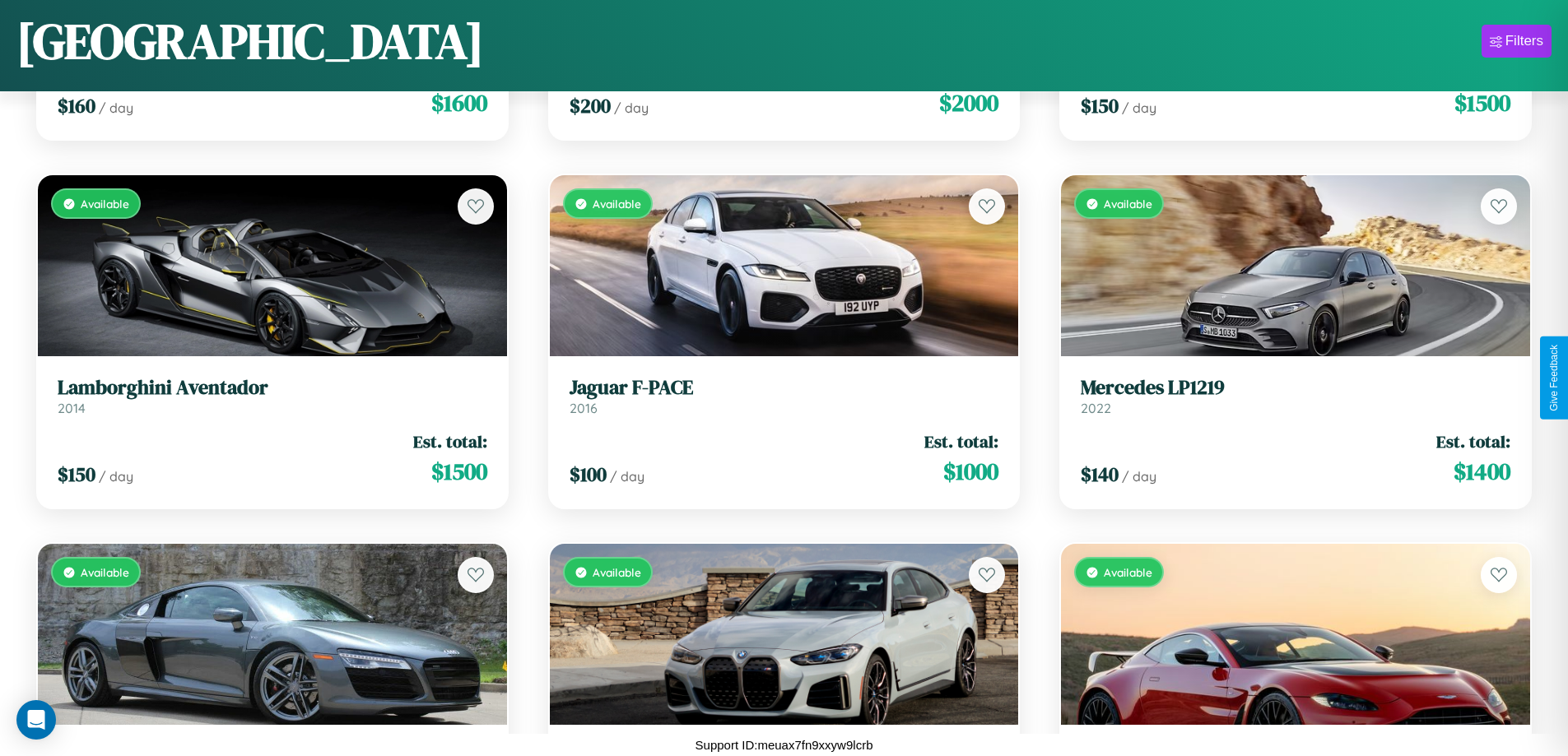
scroll to position [7599, 0]
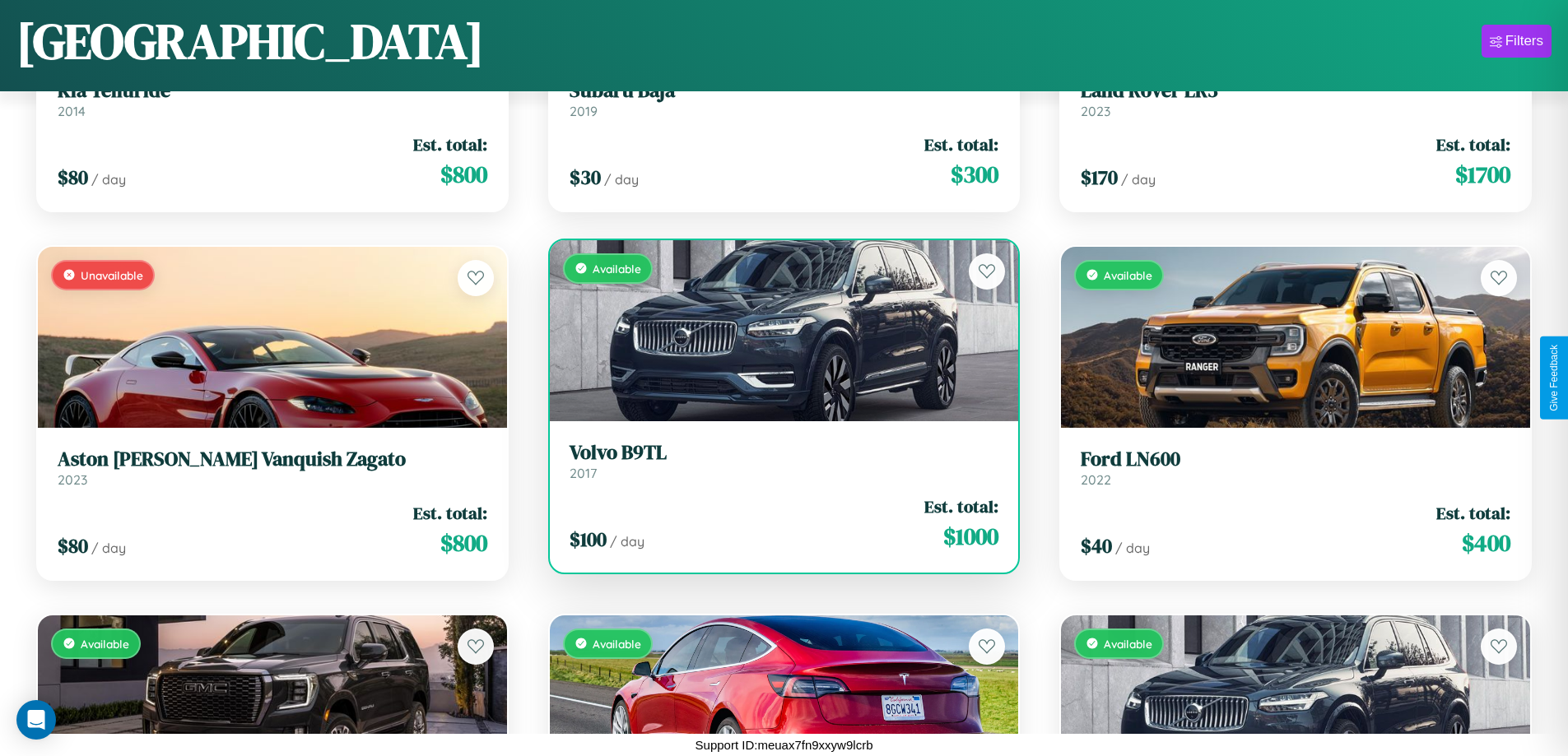
click at [777, 461] on h3 "Volvo B9TL" at bounding box center [784, 453] width 430 height 24
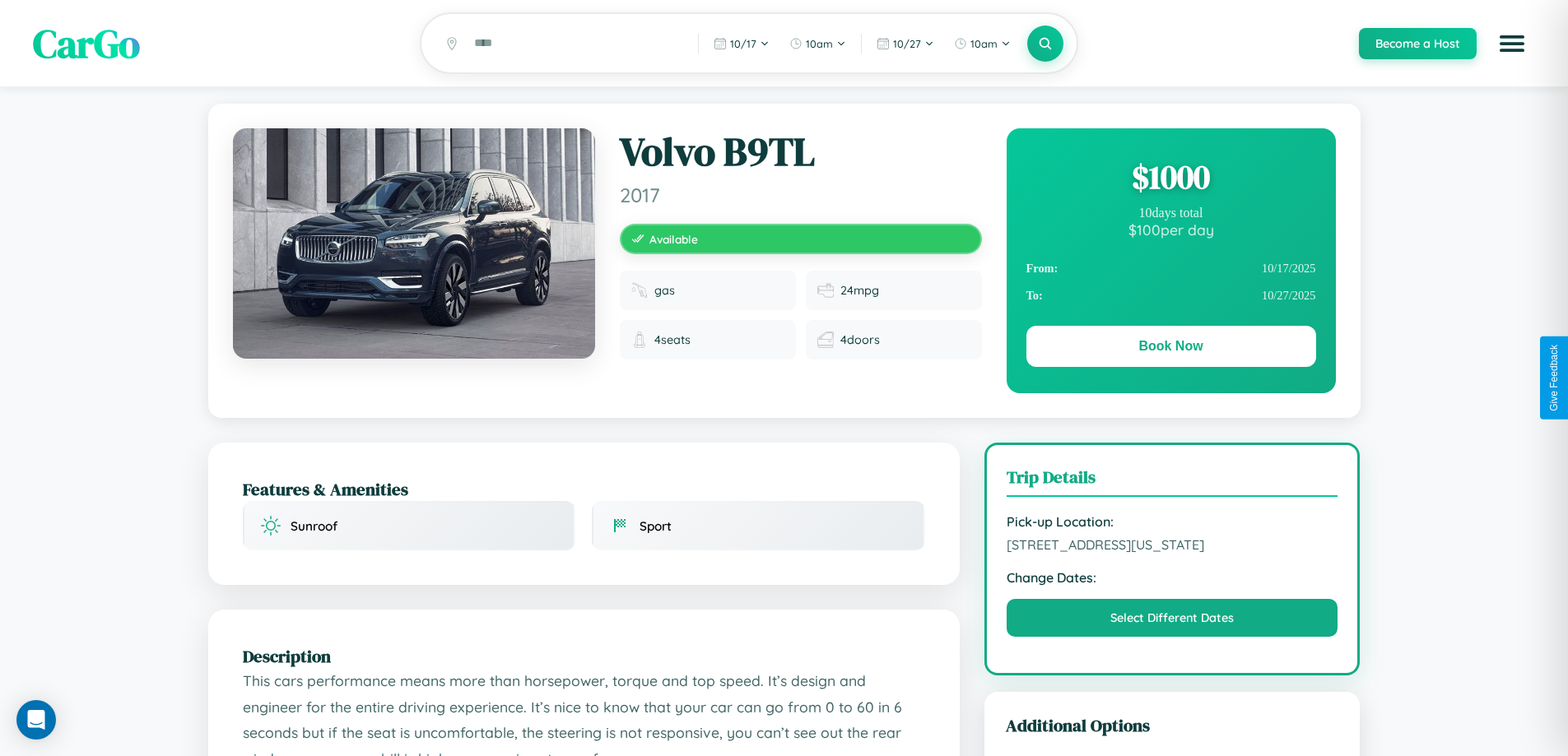
click at [1170, 180] on div "$ 1000" at bounding box center [1171, 177] width 290 height 45
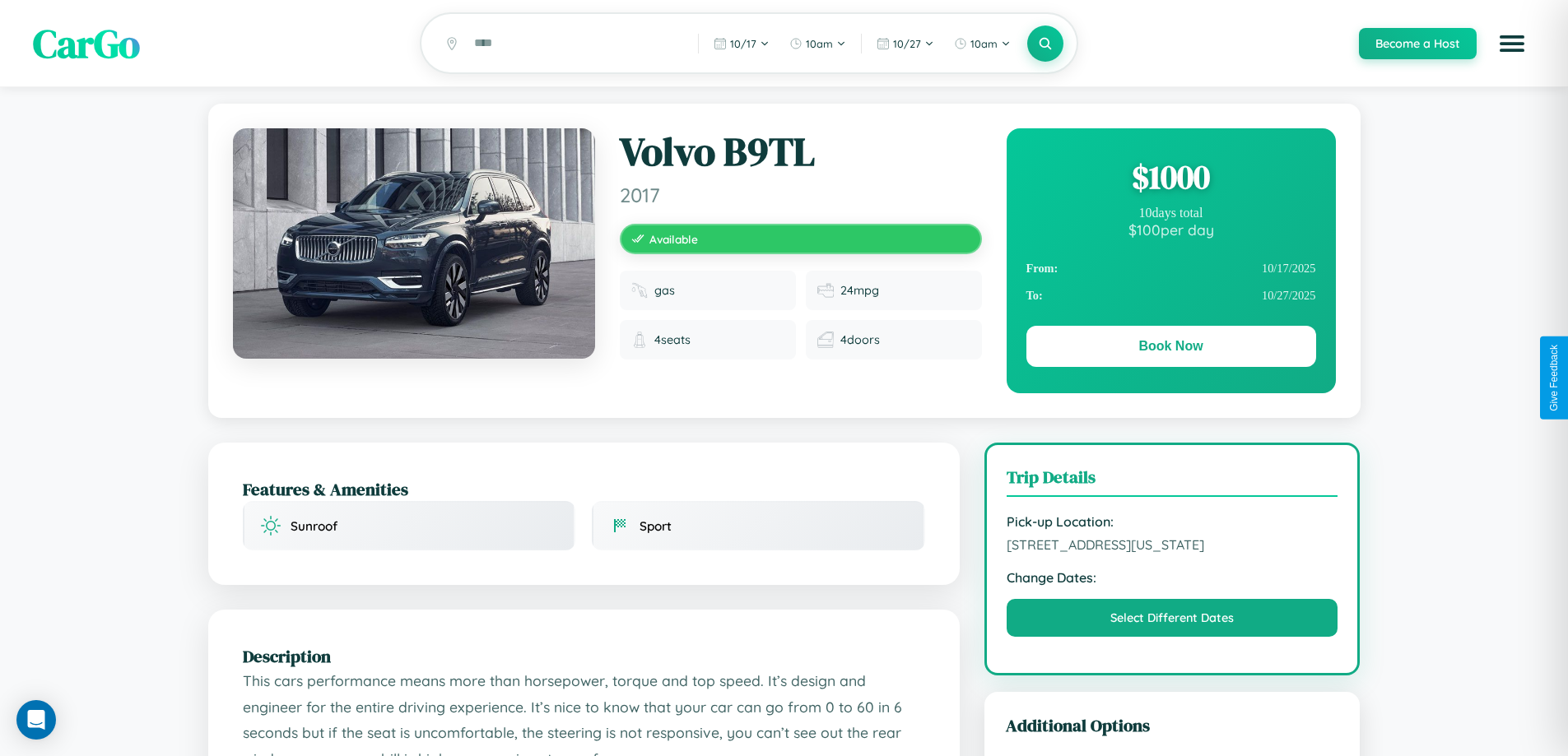
click at [1170, 180] on div "$ 1000" at bounding box center [1171, 177] width 290 height 45
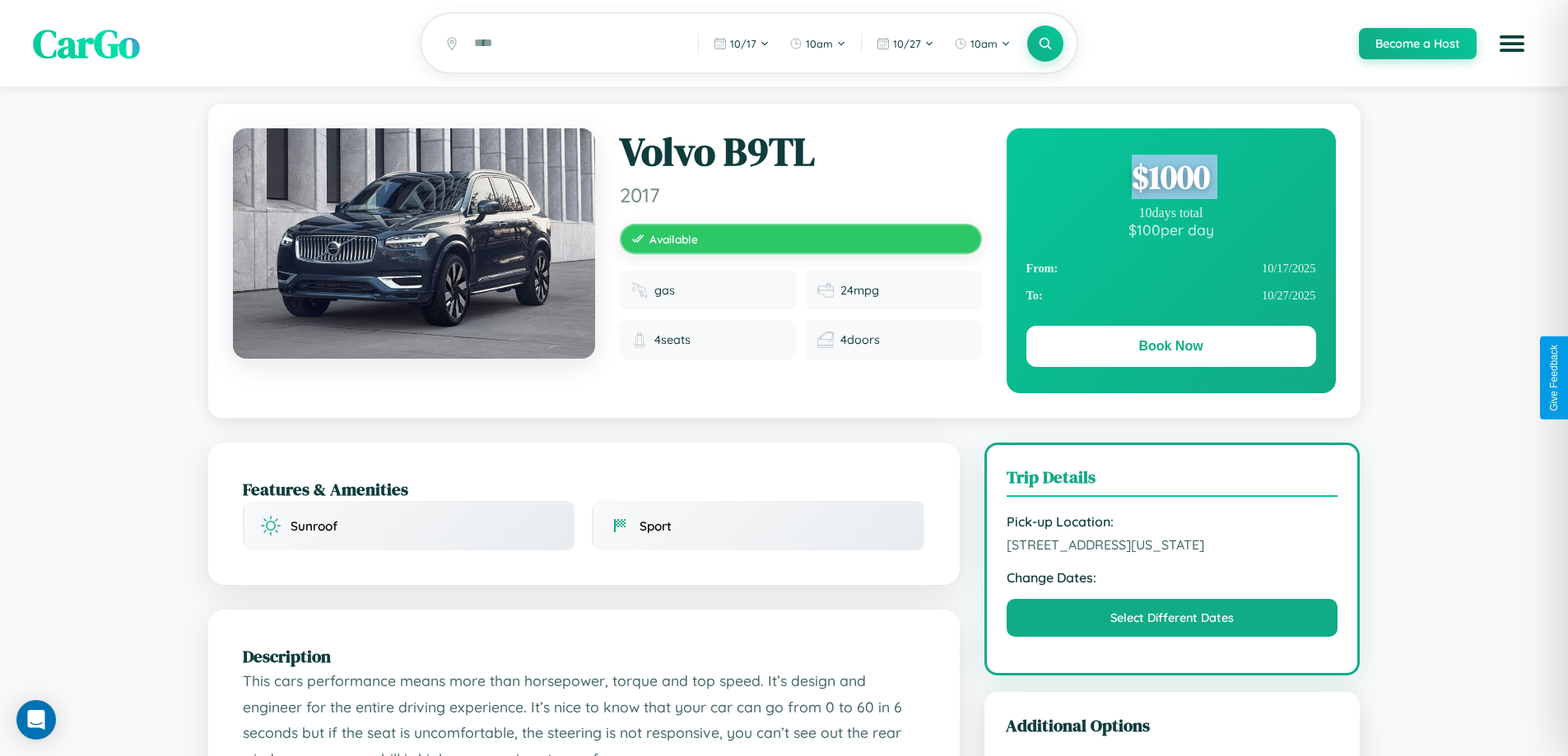
click at [1170, 180] on div "$ 1000" at bounding box center [1171, 177] width 290 height 45
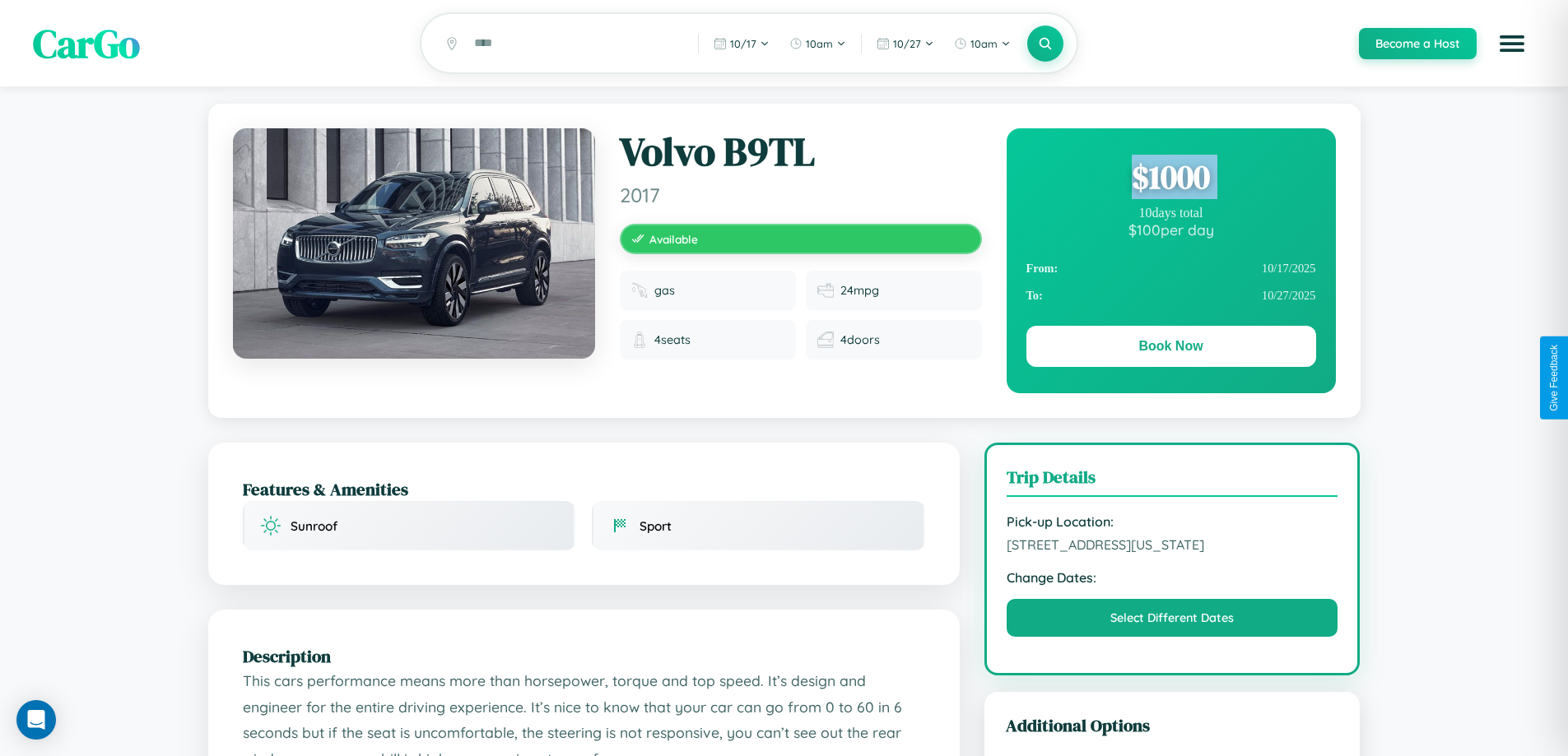
click at [1170, 180] on div "$ 1000" at bounding box center [1171, 177] width 290 height 45
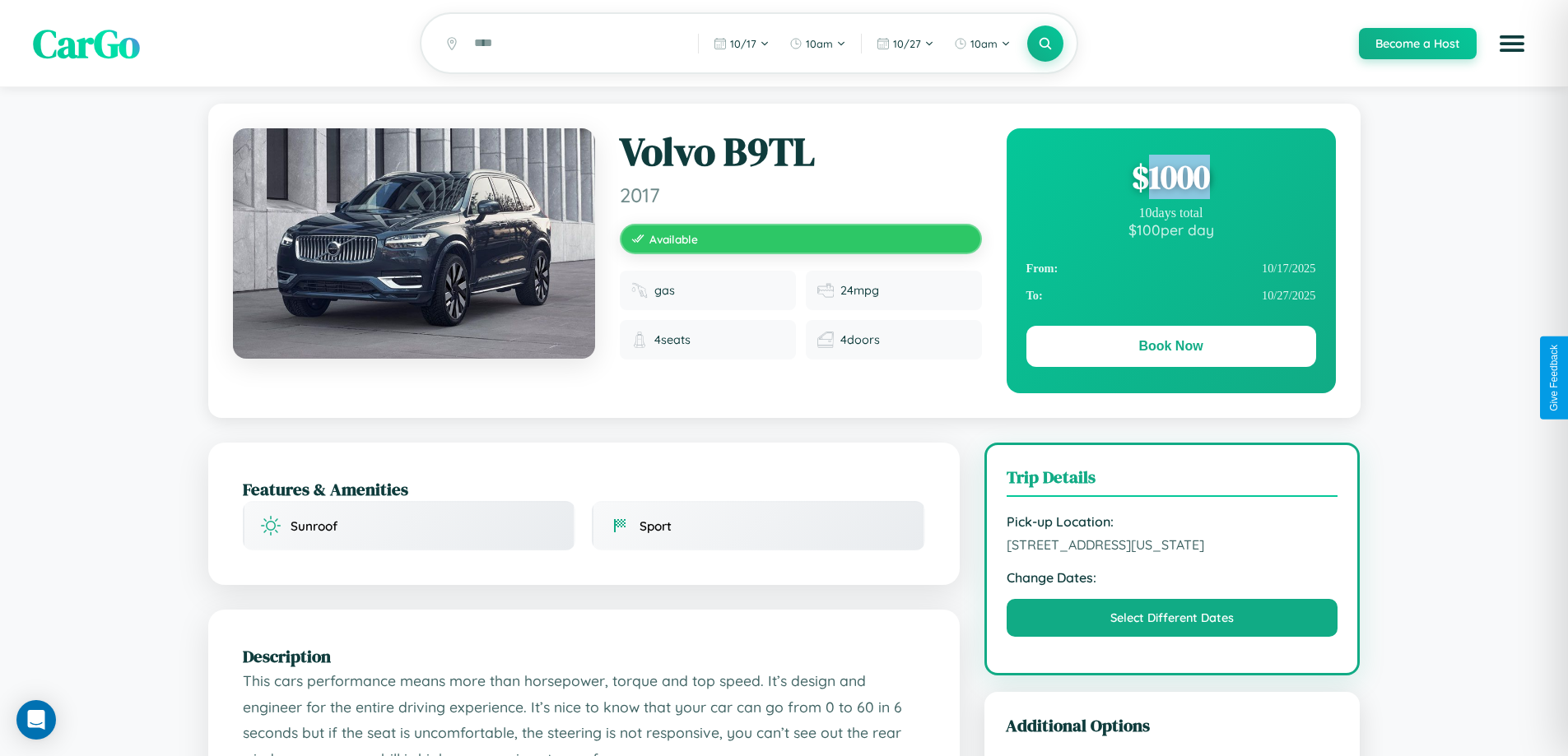
click at [1170, 180] on div "$ 1000" at bounding box center [1171, 177] width 290 height 45
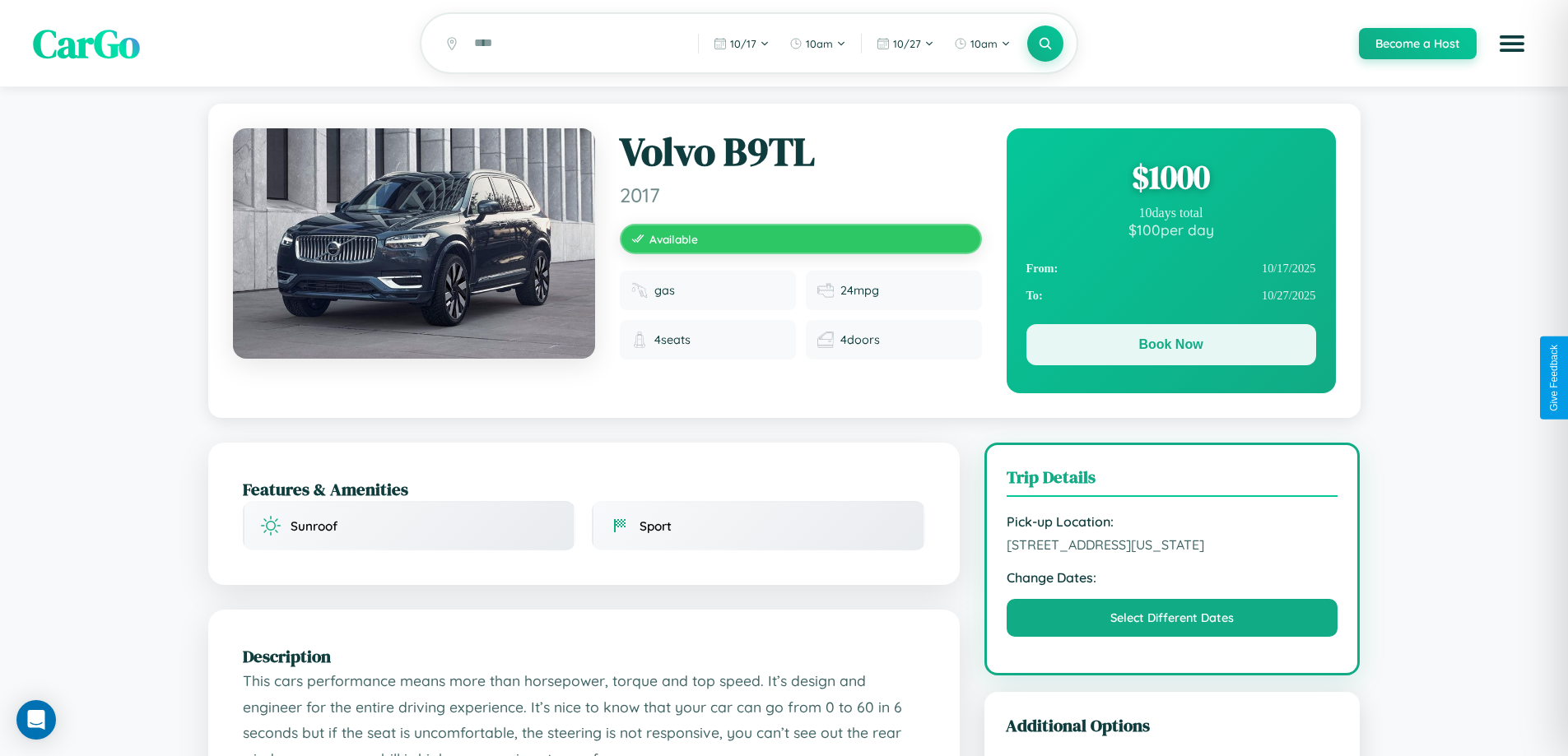
click at [1170, 347] on button "Book Now" at bounding box center [1171, 344] width 290 height 41
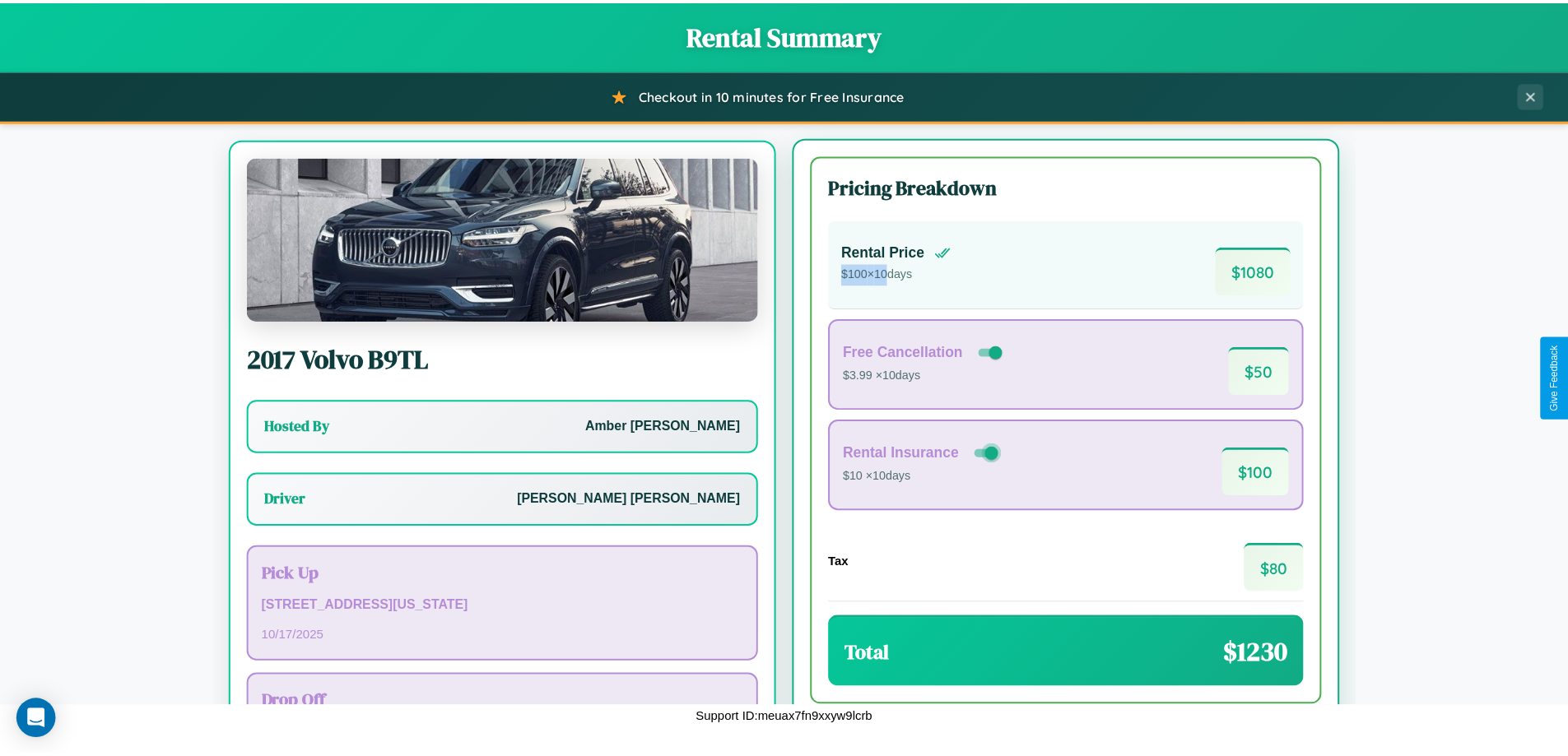
scroll to position [76, 0]
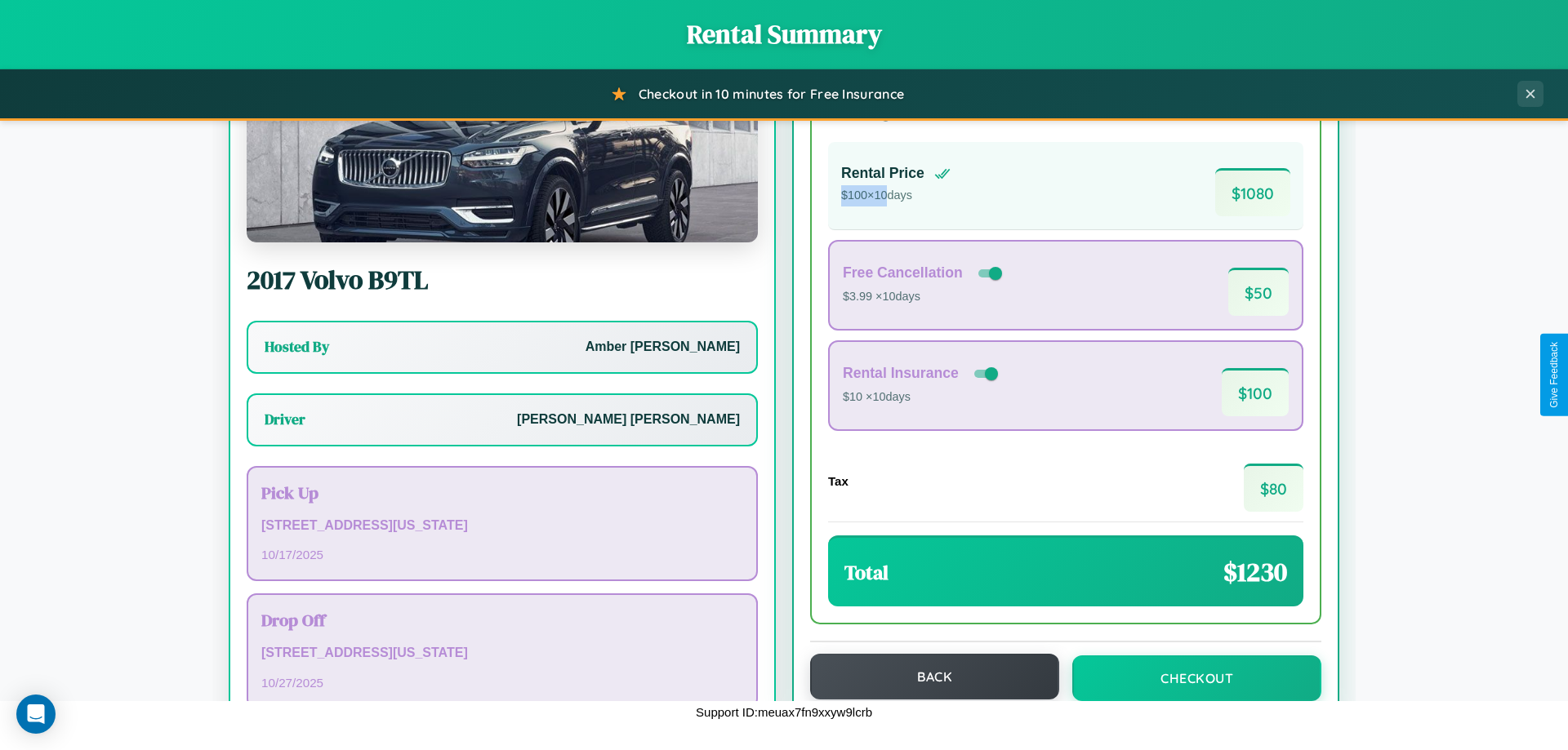
click at [927, 677] on button "Back" at bounding box center [934, 677] width 249 height 46
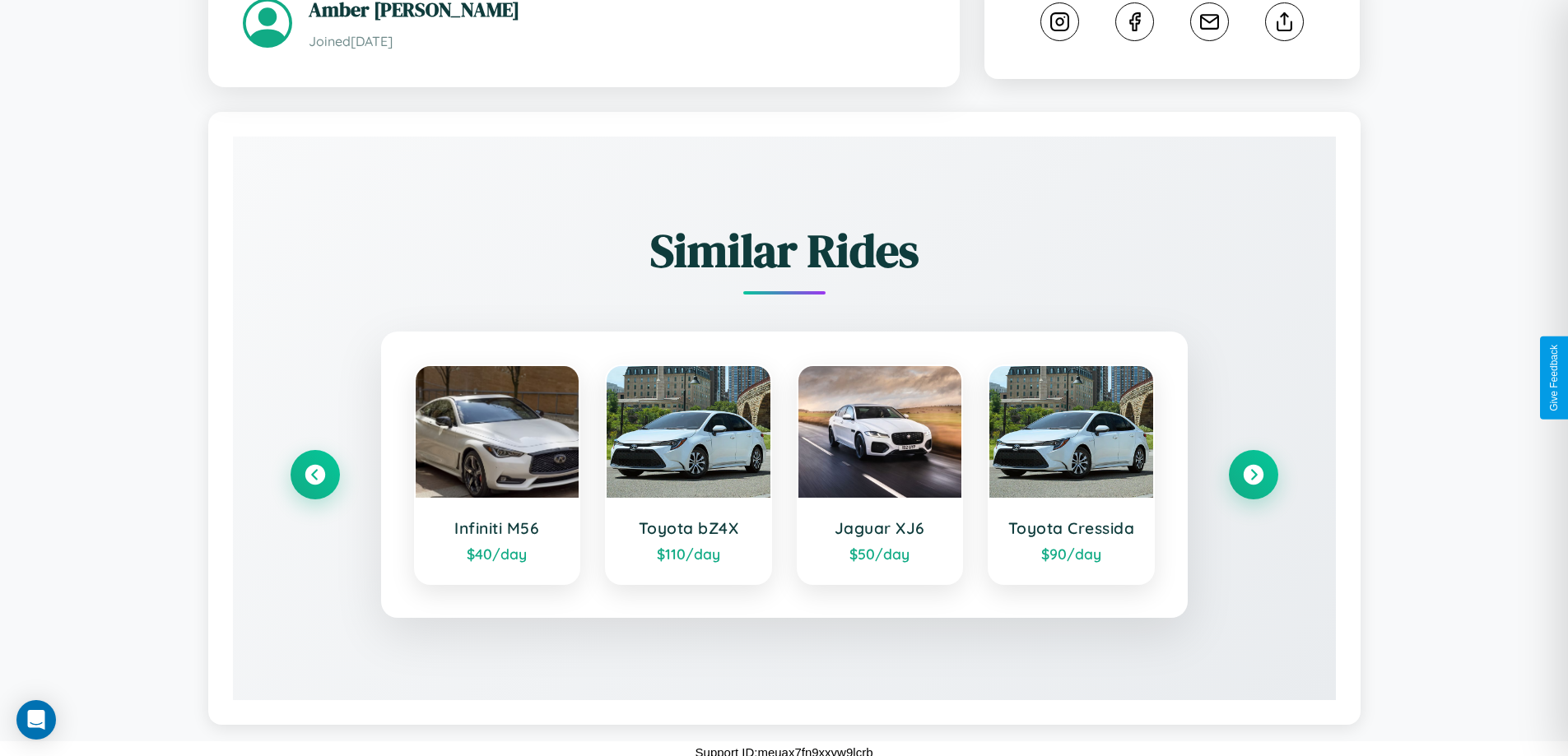
scroll to position [912, 0]
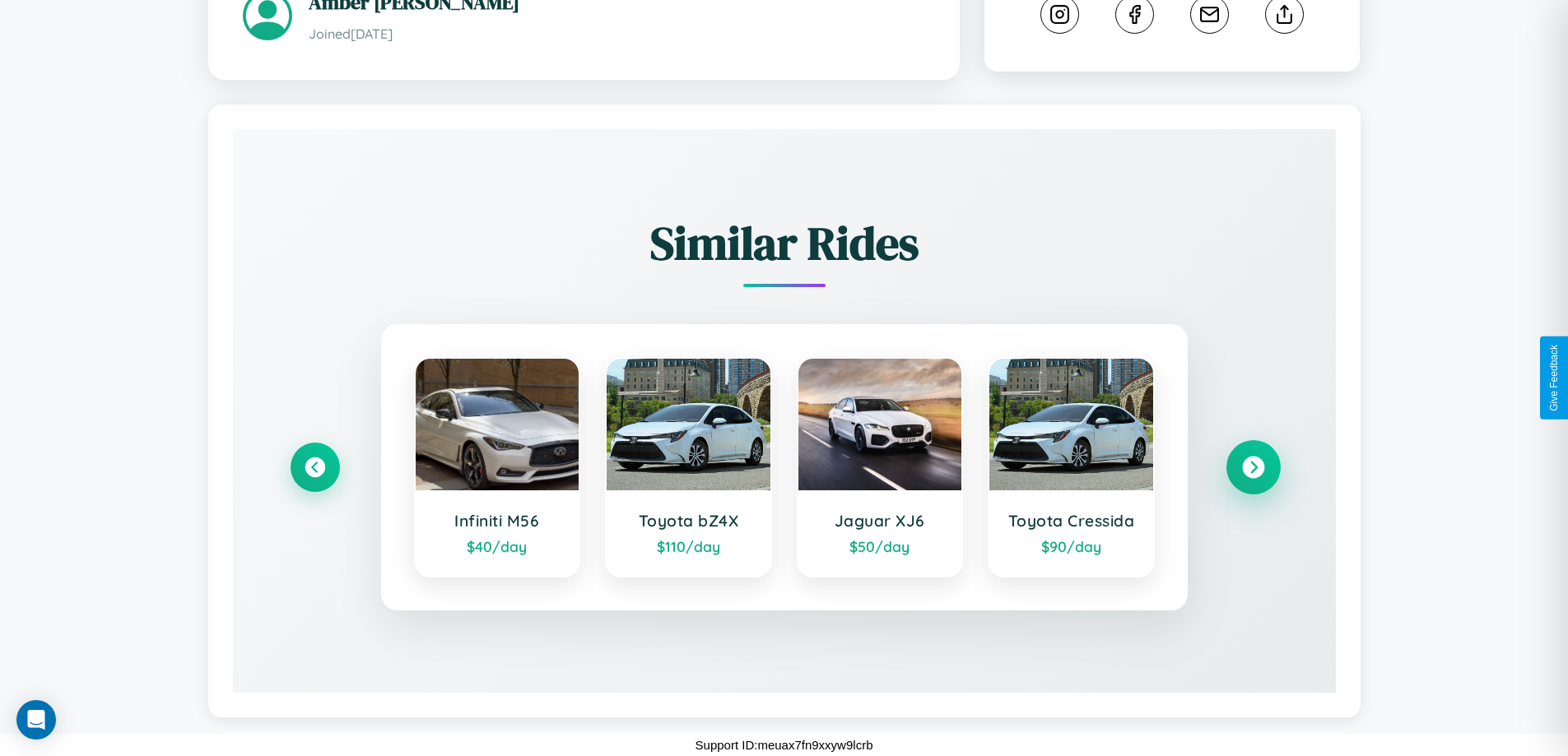
click at [1252, 467] on icon at bounding box center [1252, 467] width 22 height 22
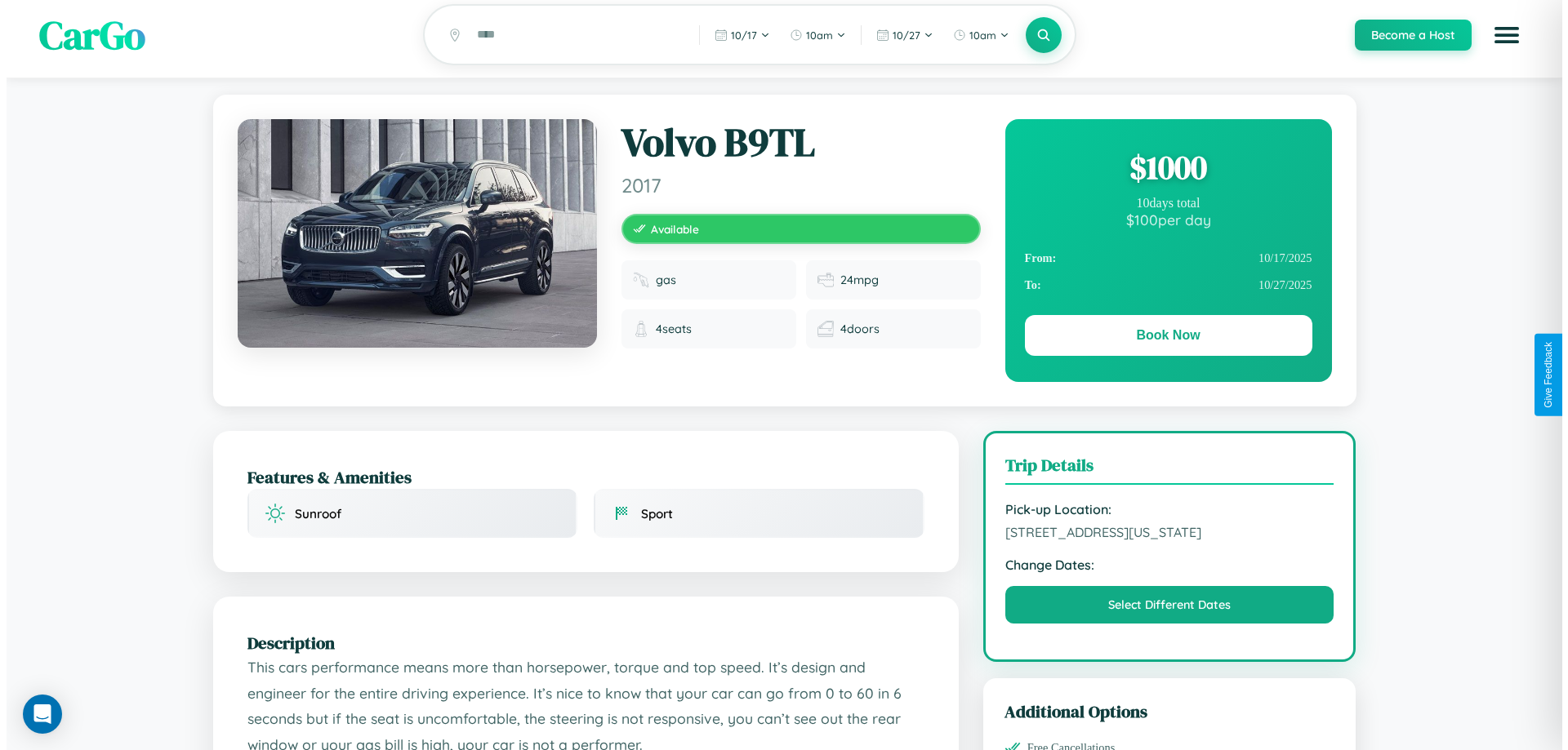
scroll to position [0, 0]
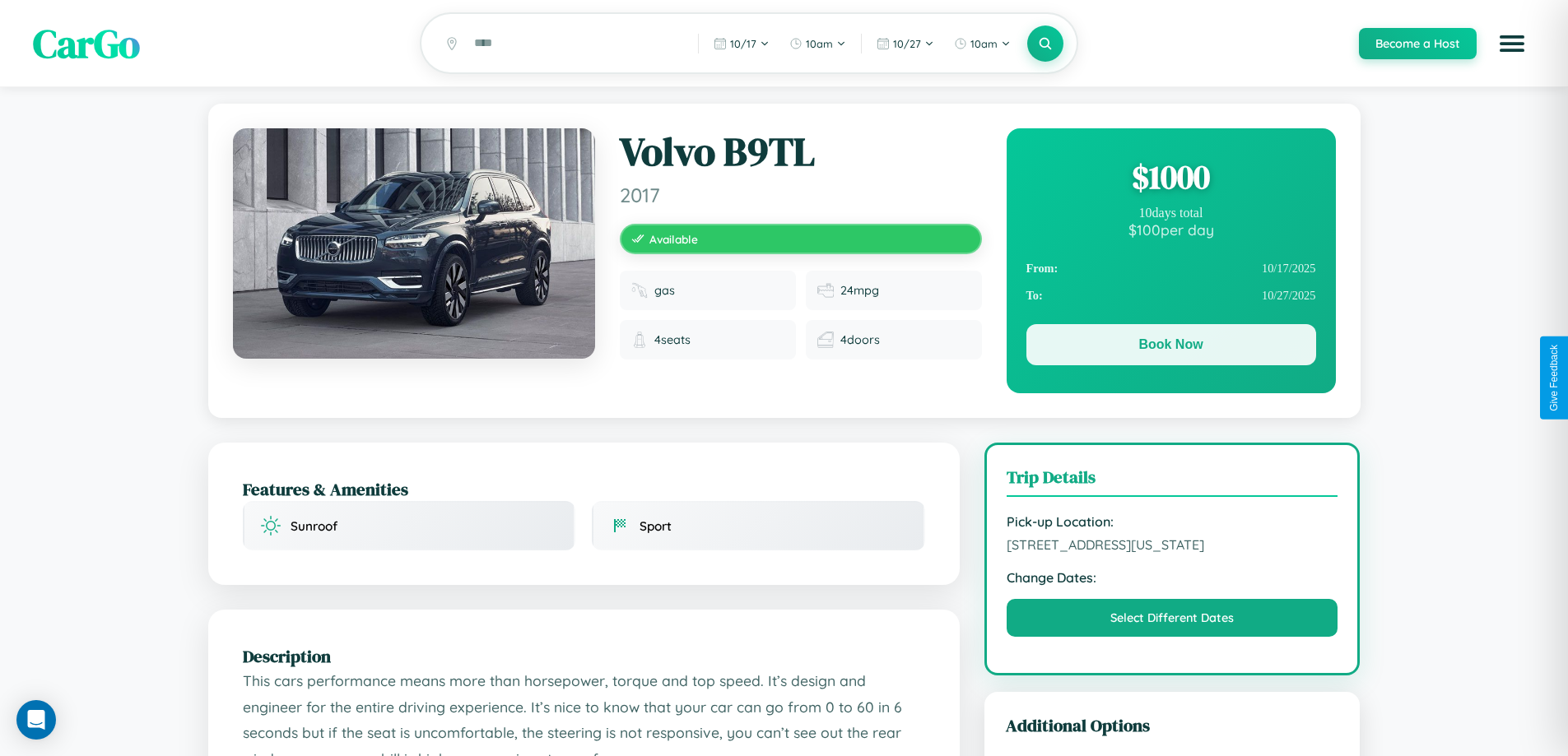
click at [1170, 347] on button "Book Now" at bounding box center [1171, 344] width 290 height 41
